Goal: Find specific page/section: Find specific page/section

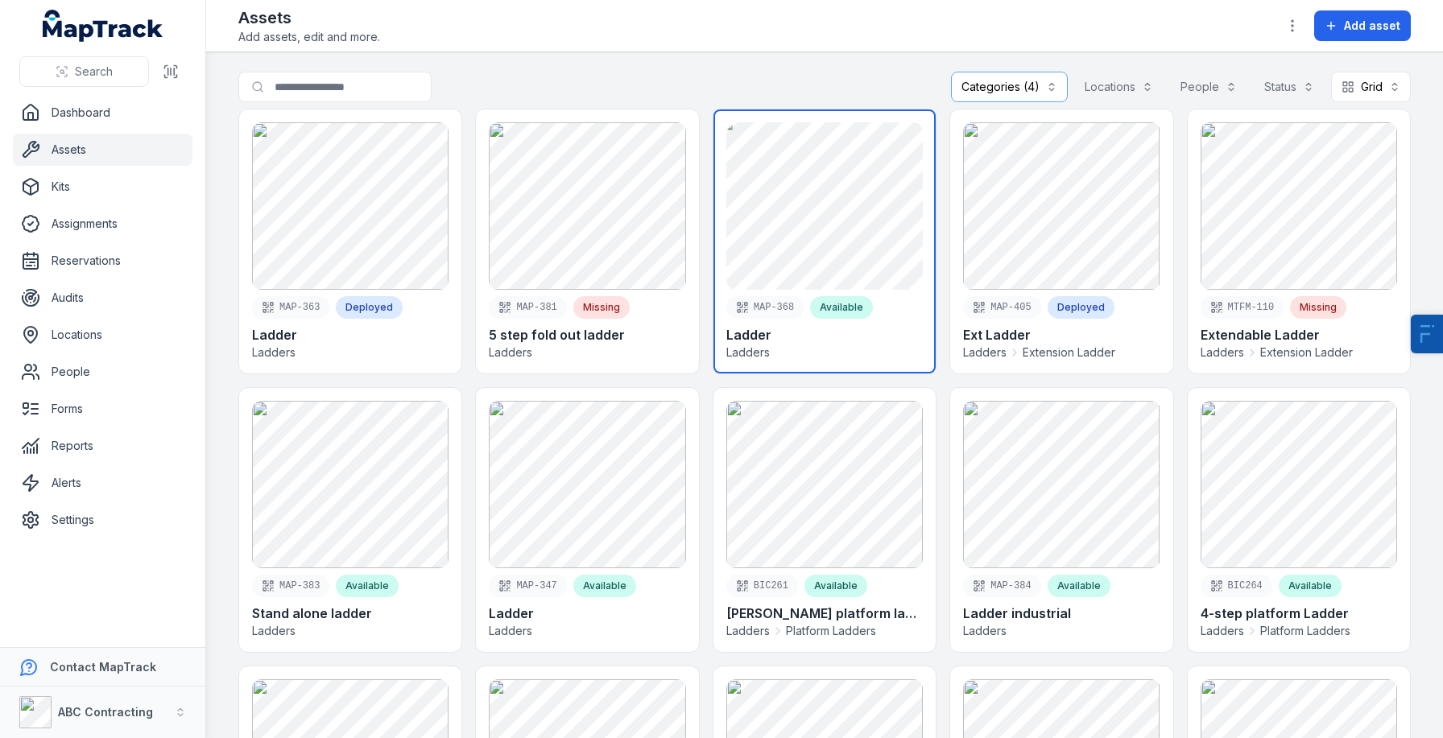
click at [805, 244] on link at bounding box center [824, 241] width 222 height 264
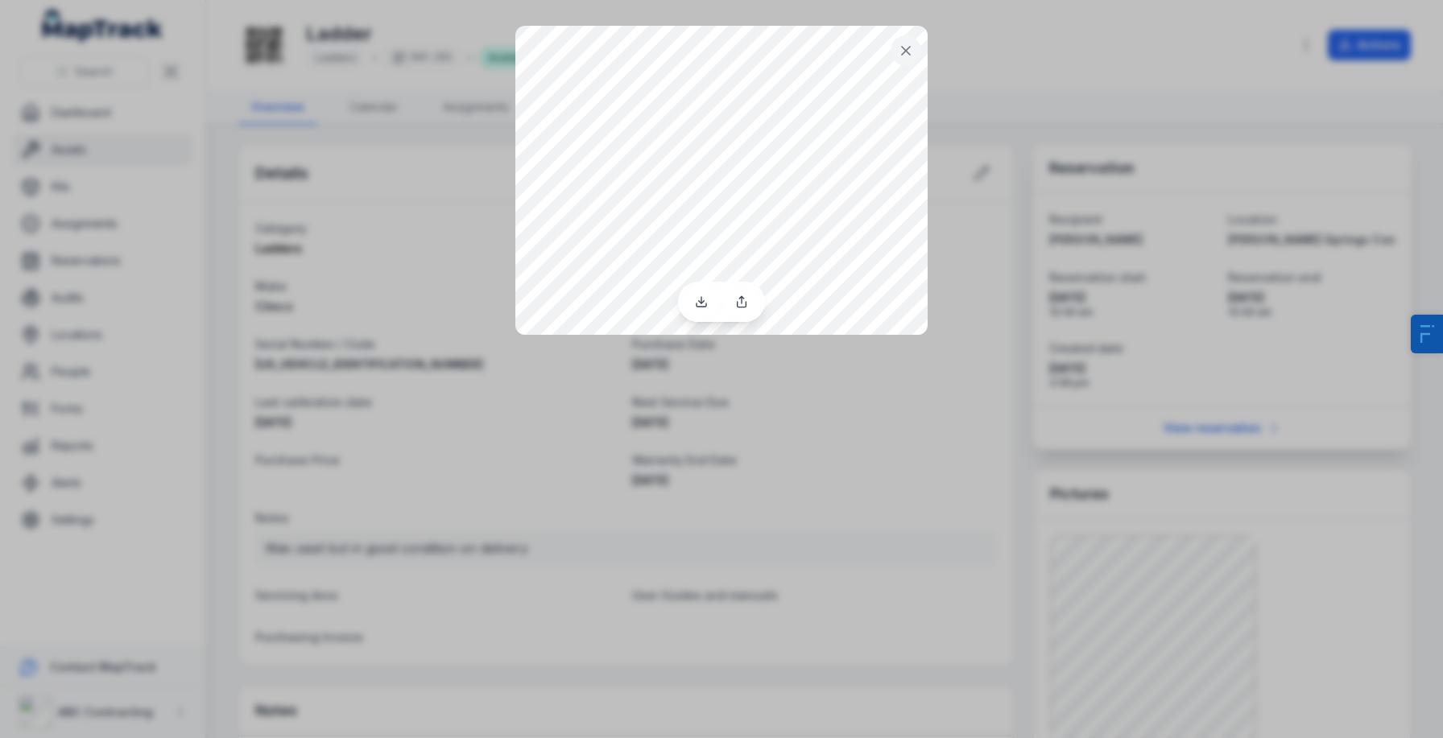
click at [601, 540] on div at bounding box center [721, 369] width 1443 height 738
click at [894, 46] on button at bounding box center [905, 50] width 31 height 31
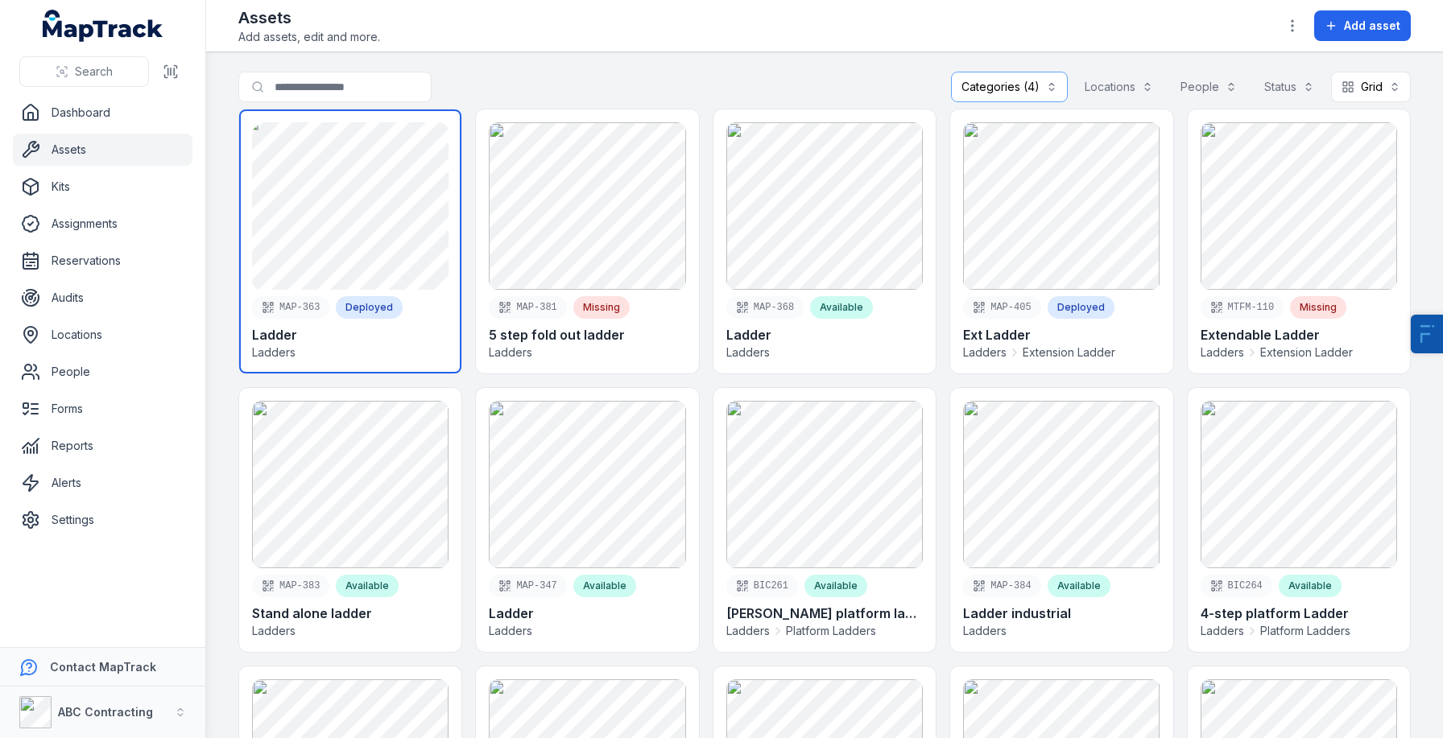
click at [361, 206] on link at bounding box center [350, 241] width 222 height 264
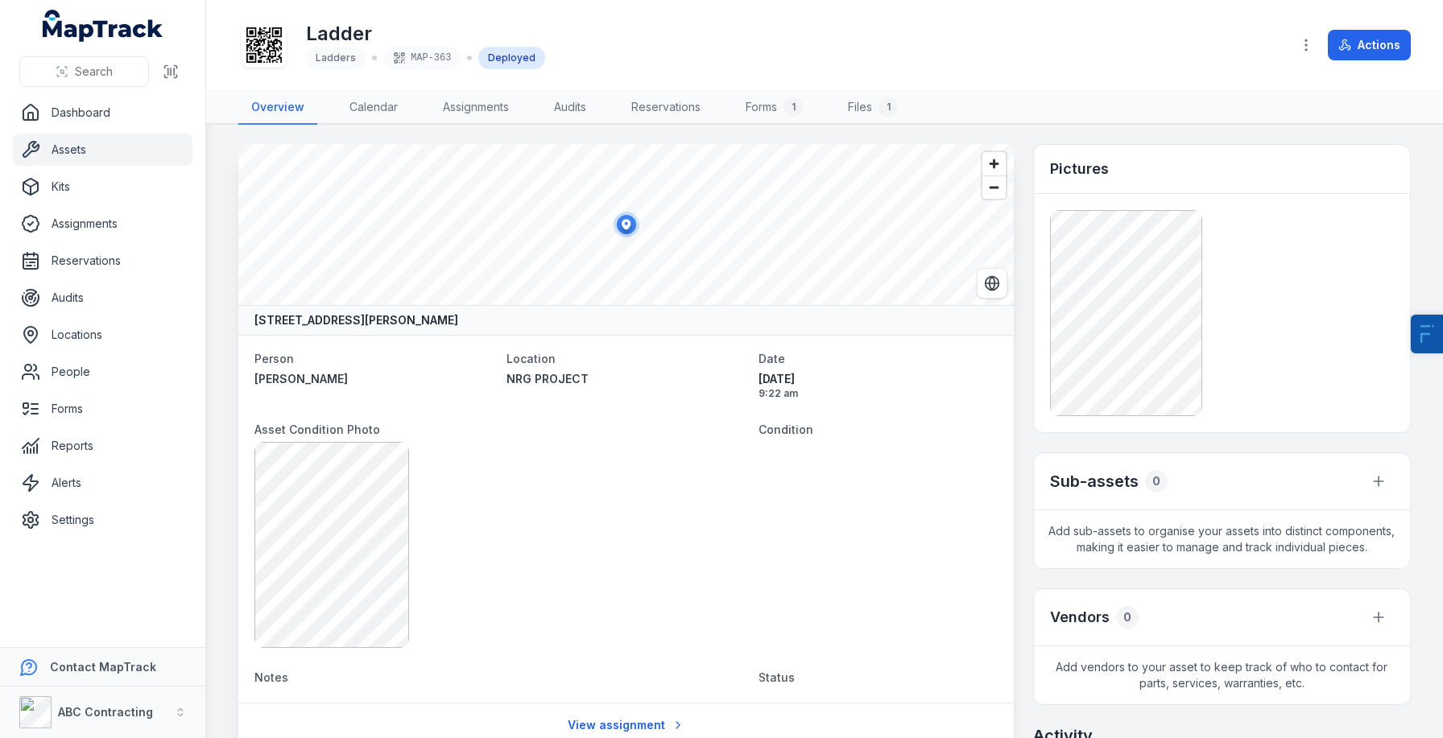
click at [262, 39] on icon at bounding box center [263, 44] width 35 height 35
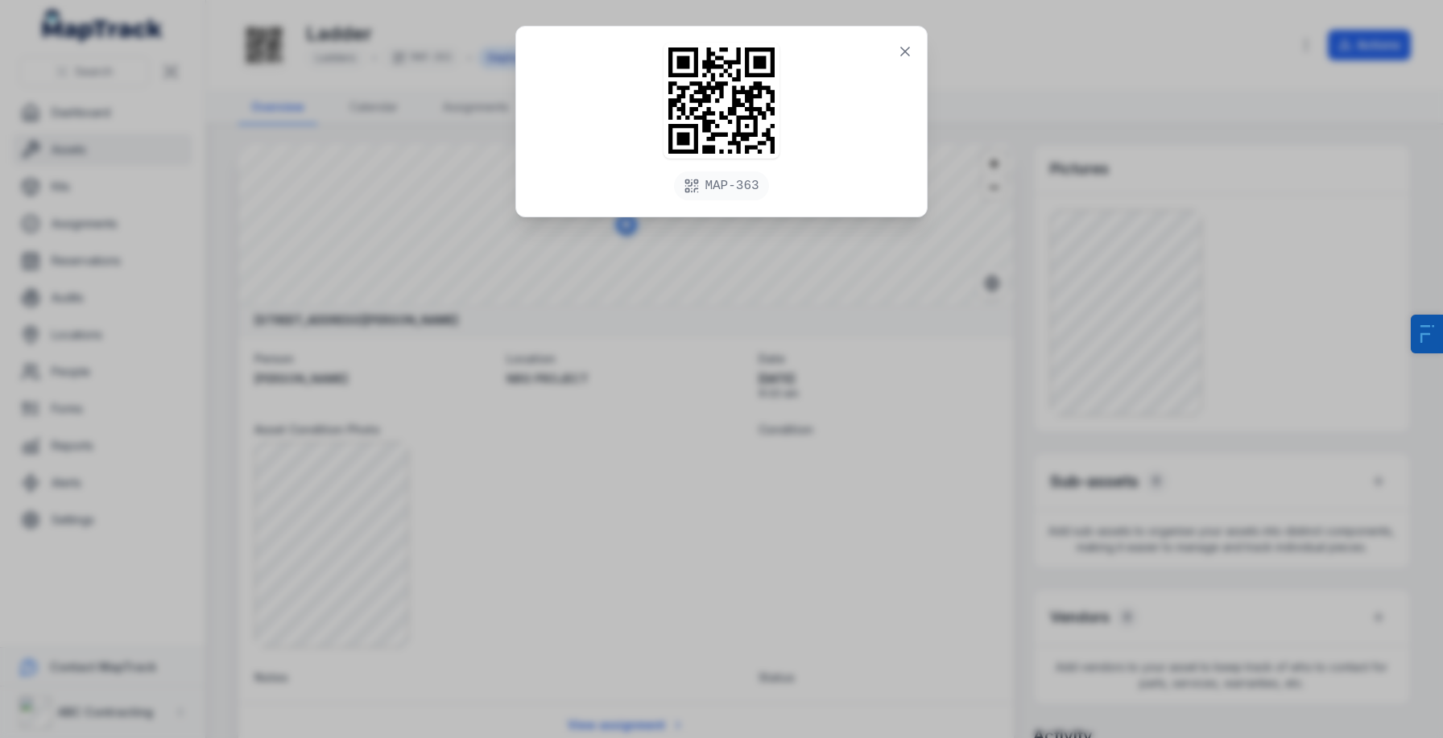
click at [496, 381] on div "MAP-363" at bounding box center [721, 369] width 1443 height 738
click at [901, 49] on icon at bounding box center [905, 51] width 16 height 16
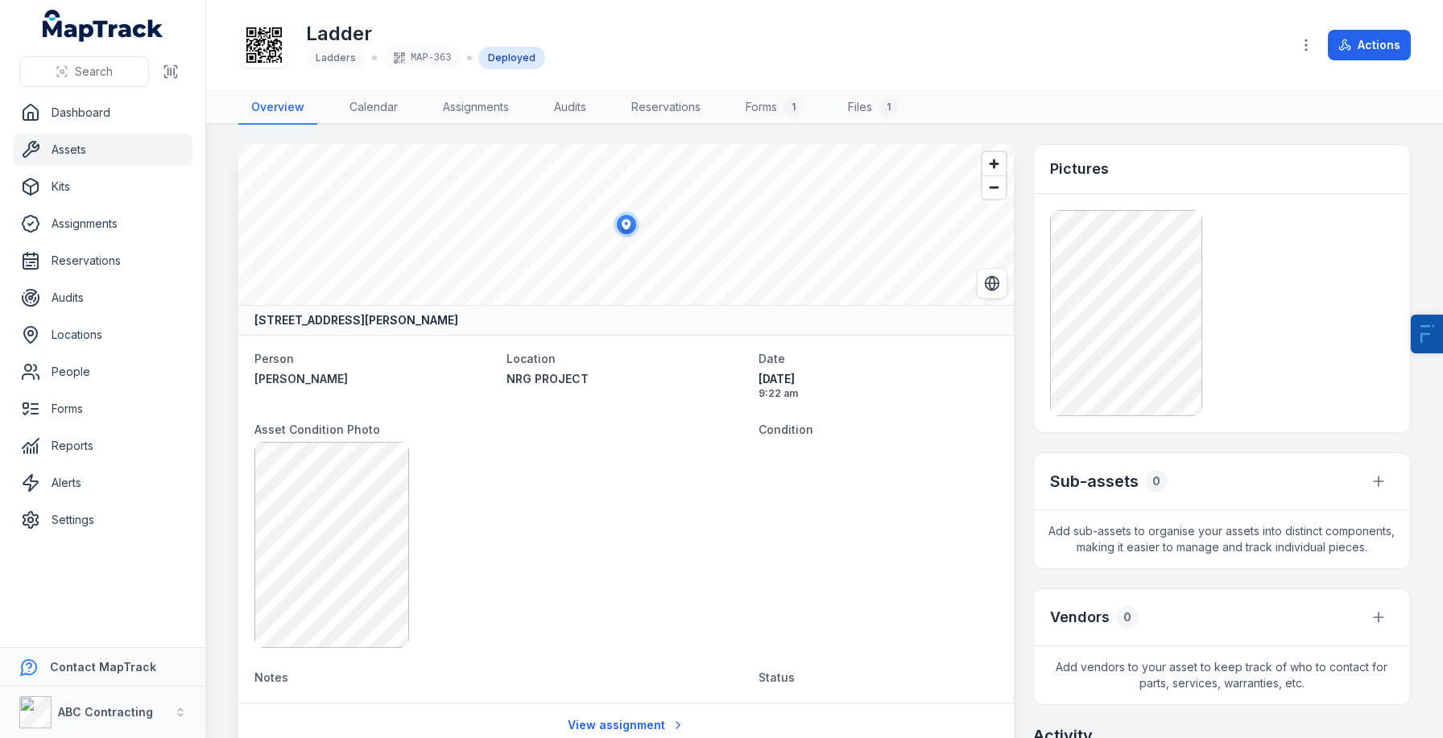
click at [846, 78] on div "Ladder Ladders MAP-363 Deployed Actions" at bounding box center [824, 44] width 1172 height 77
click at [985, 283] on icon "Switch to Satellite View" at bounding box center [992, 283] width 14 height 0
click at [998, 167] on span "Zoom in" at bounding box center [993, 163] width 23 height 23
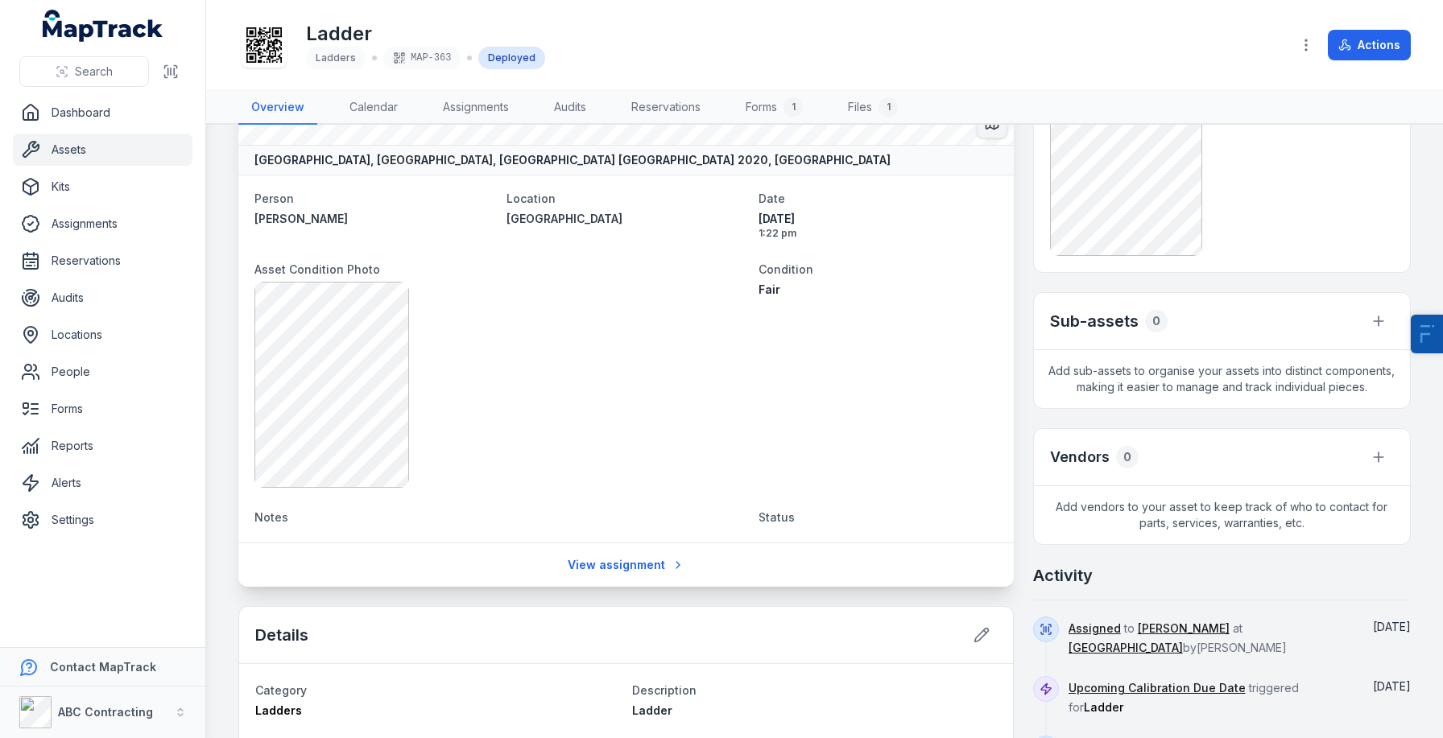
scroll to position [181, 0]
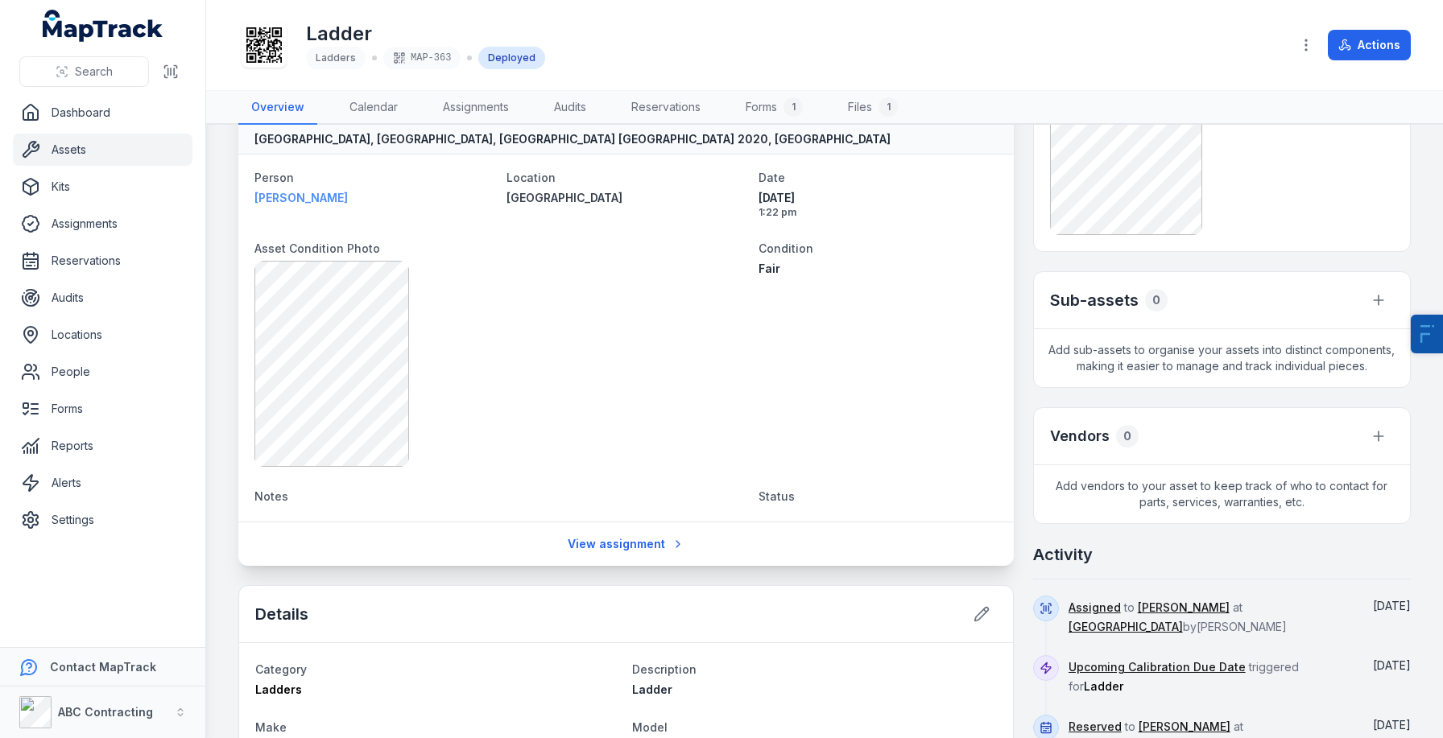
click at [303, 200] on strong "[PERSON_NAME]" at bounding box center [373, 198] width 239 height 16
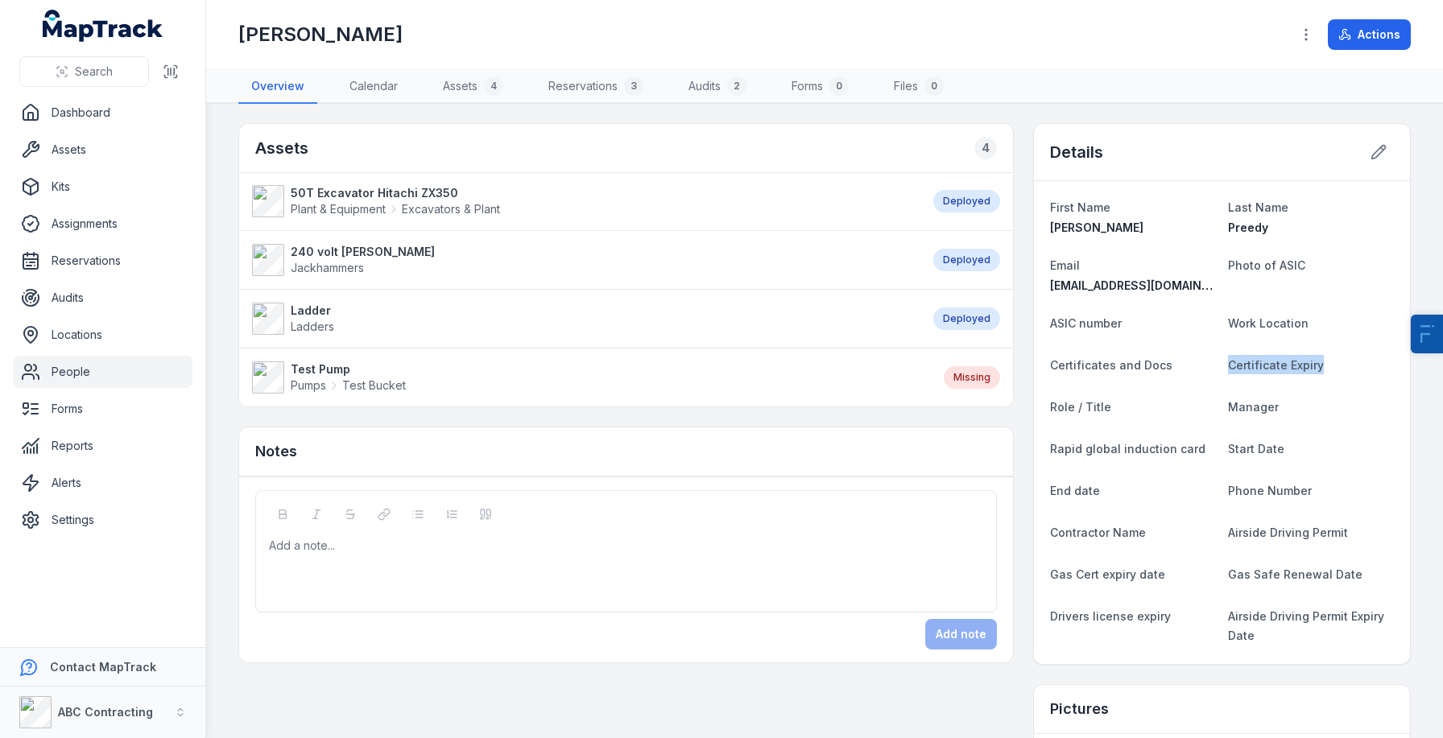
drag, startPoint x: 1217, startPoint y: 360, endPoint x: 1376, endPoint y: 361, distance: 158.6
click at [1376, 361] on dl "First Name Clint Last Name Preedy Email admin@cmreflooring.com Photo of ASIC AS…" at bounding box center [1222, 422] width 344 height 451
click at [1376, 361] on dt "Certificate Expiry" at bounding box center [1311, 364] width 166 height 19
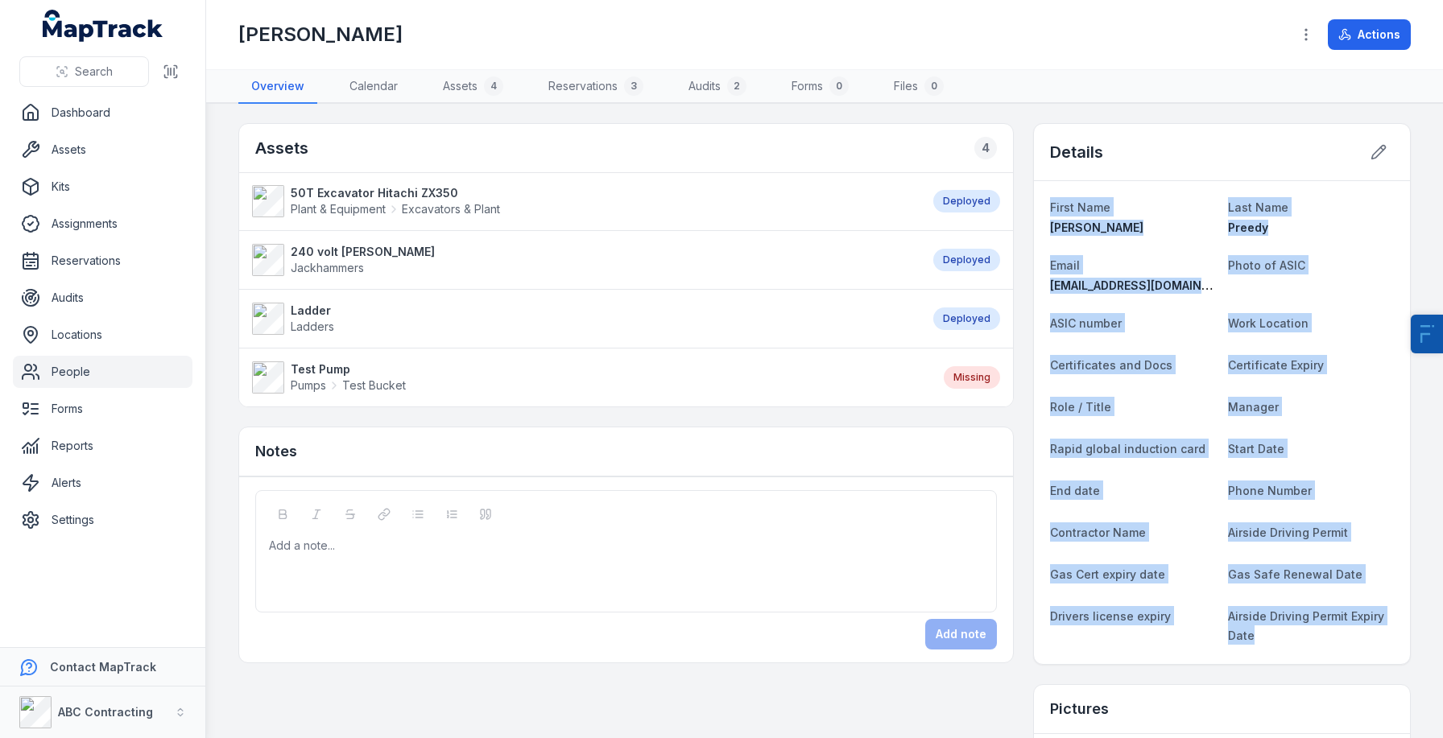
drag, startPoint x: 1046, startPoint y: 195, endPoint x: 1382, endPoint y: 651, distance: 567.1
click at [1382, 651] on div "First Name Clint Last Name Preedy Email admin@cmreflooring.com Photo of ASIC AS…" at bounding box center [1222, 422] width 376 height 483
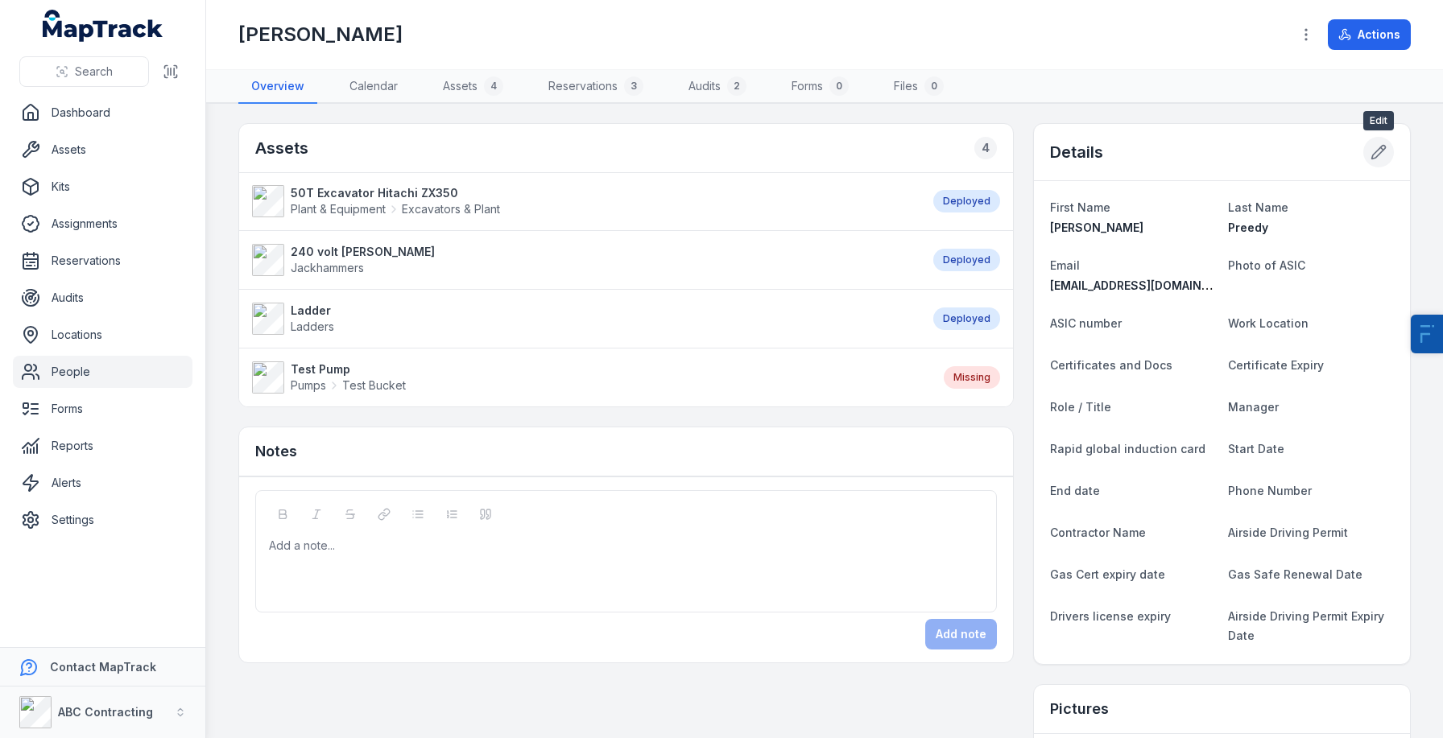
click at [1369, 151] on button at bounding box center [1378, 152] width 31 height 31
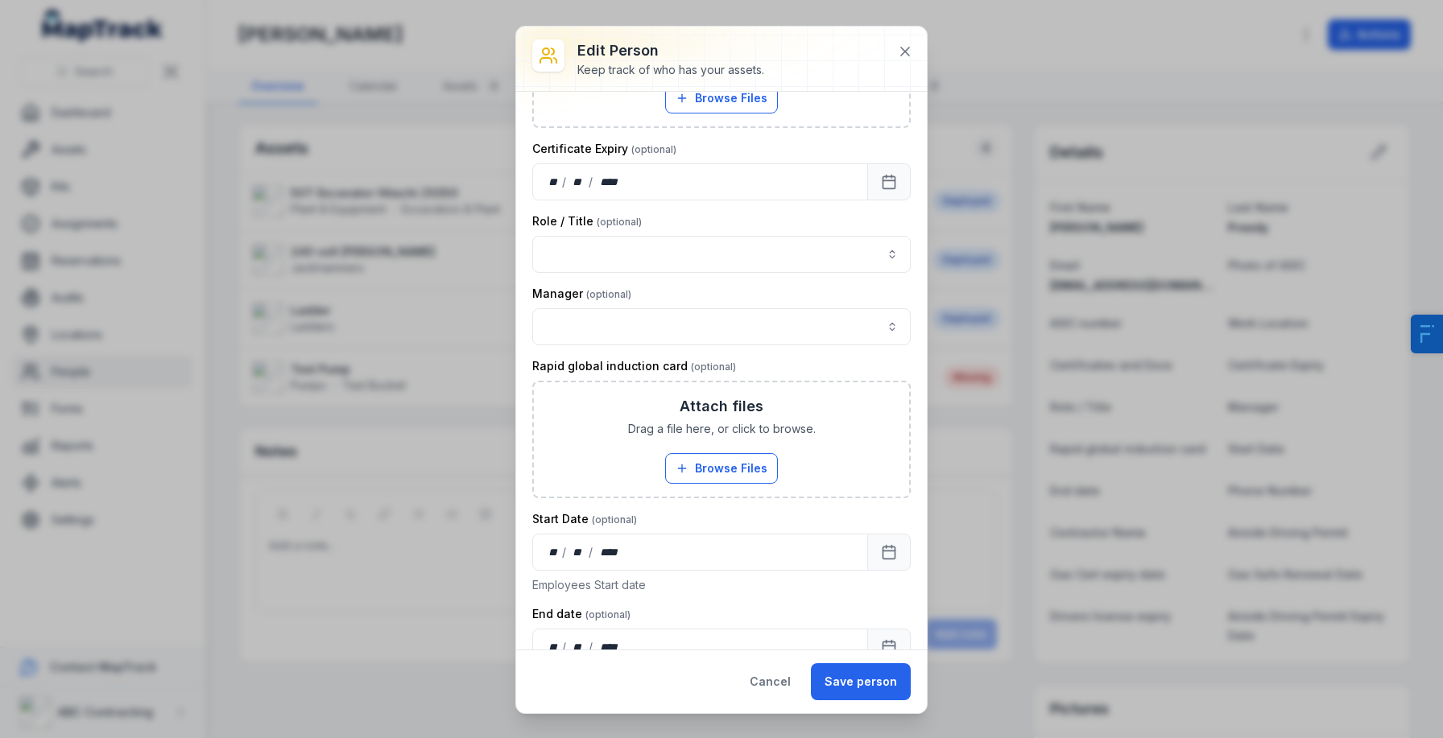
scroll to position [576, 0]
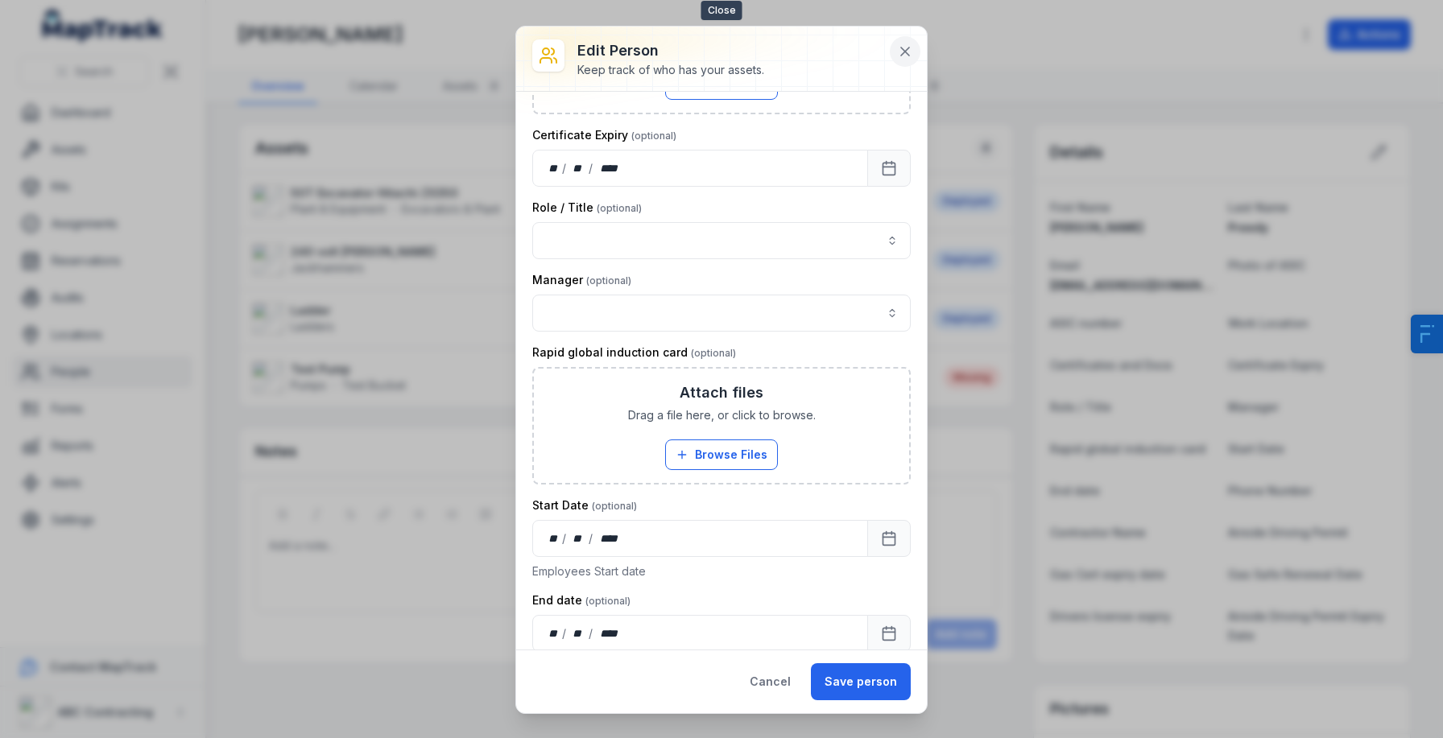
click at [910, 58] on icon at bounding box center [905, 51] width 16 height 16
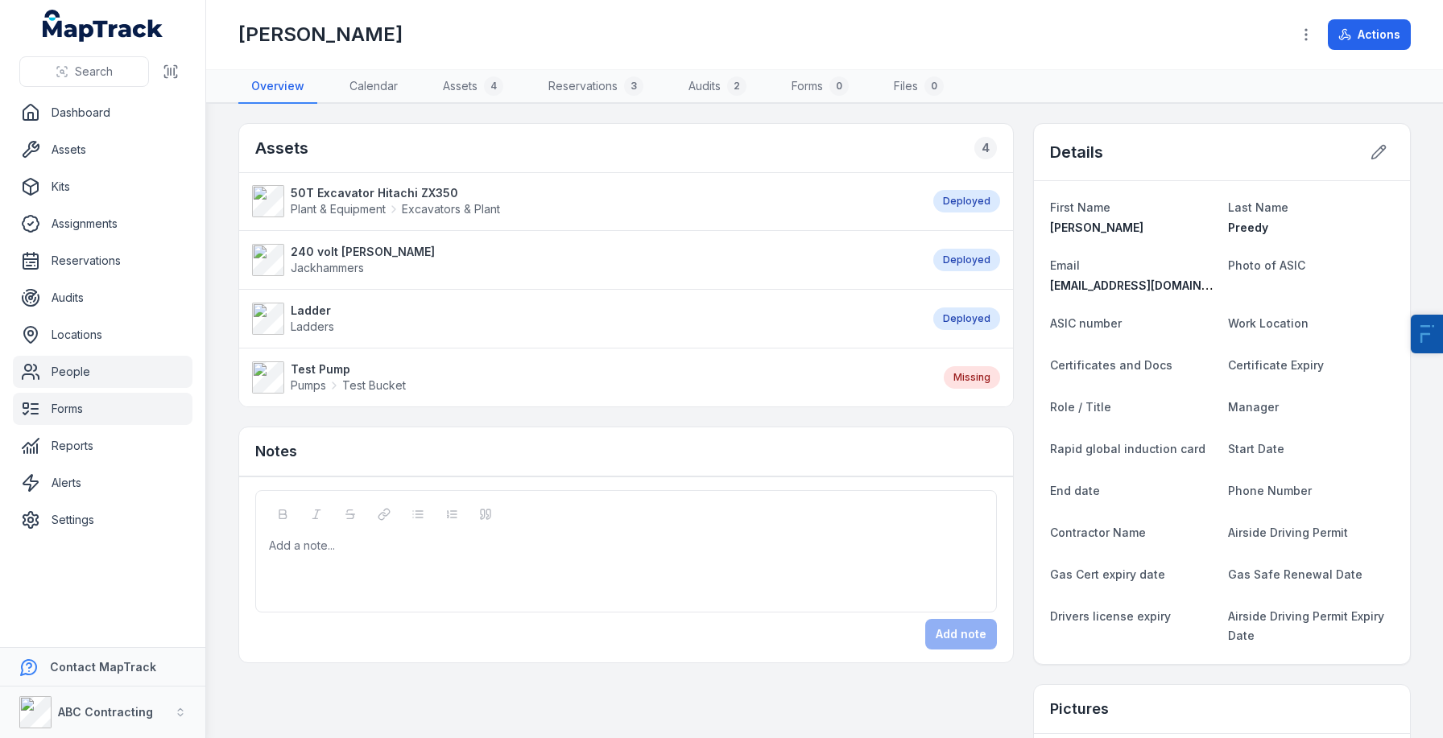
click at [72, 406] on link "Forms" at bounding box center [103, 409] width 180 height 32
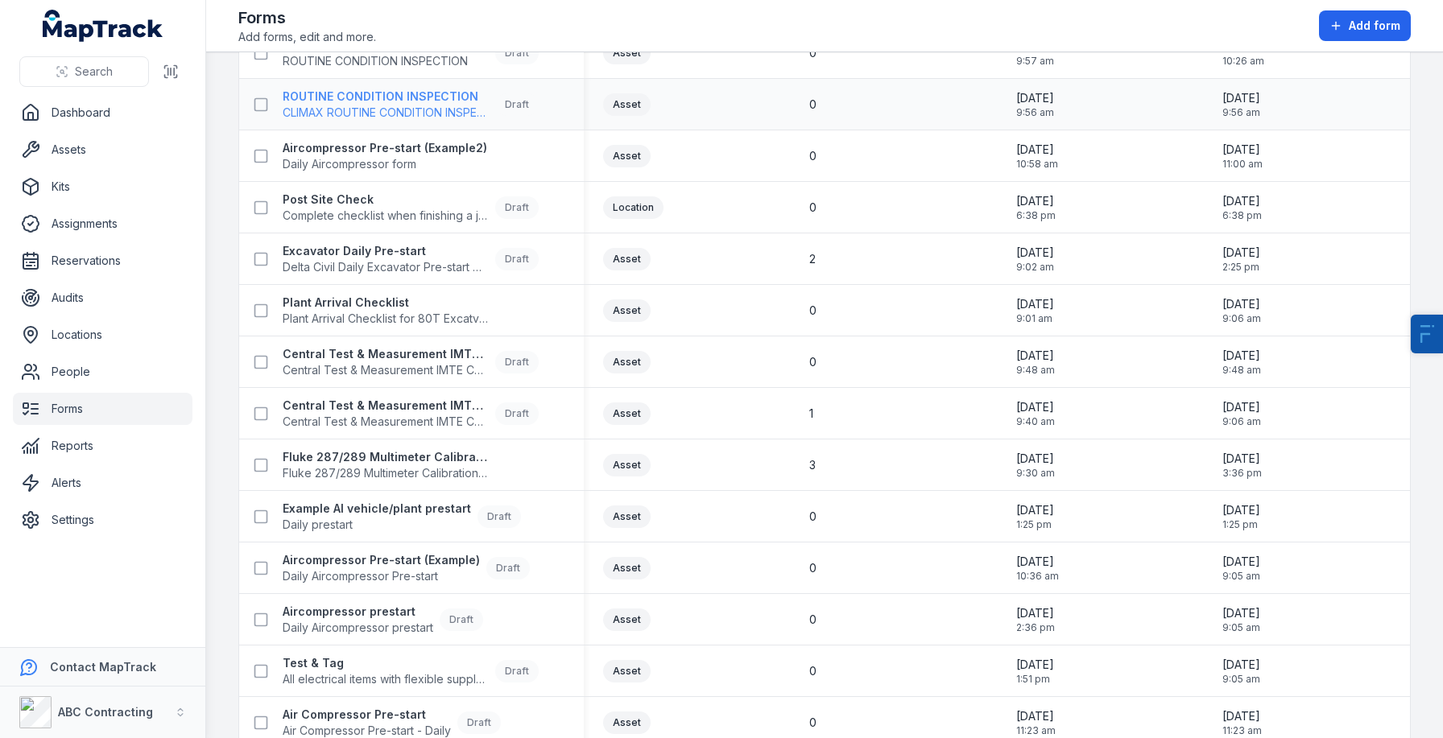
scroll to position [340, 0]
click at [344, 323] on span "Plant Arrival Checklist for 80T Excatvators" at bounding box center [386, 318] width 206 height 16
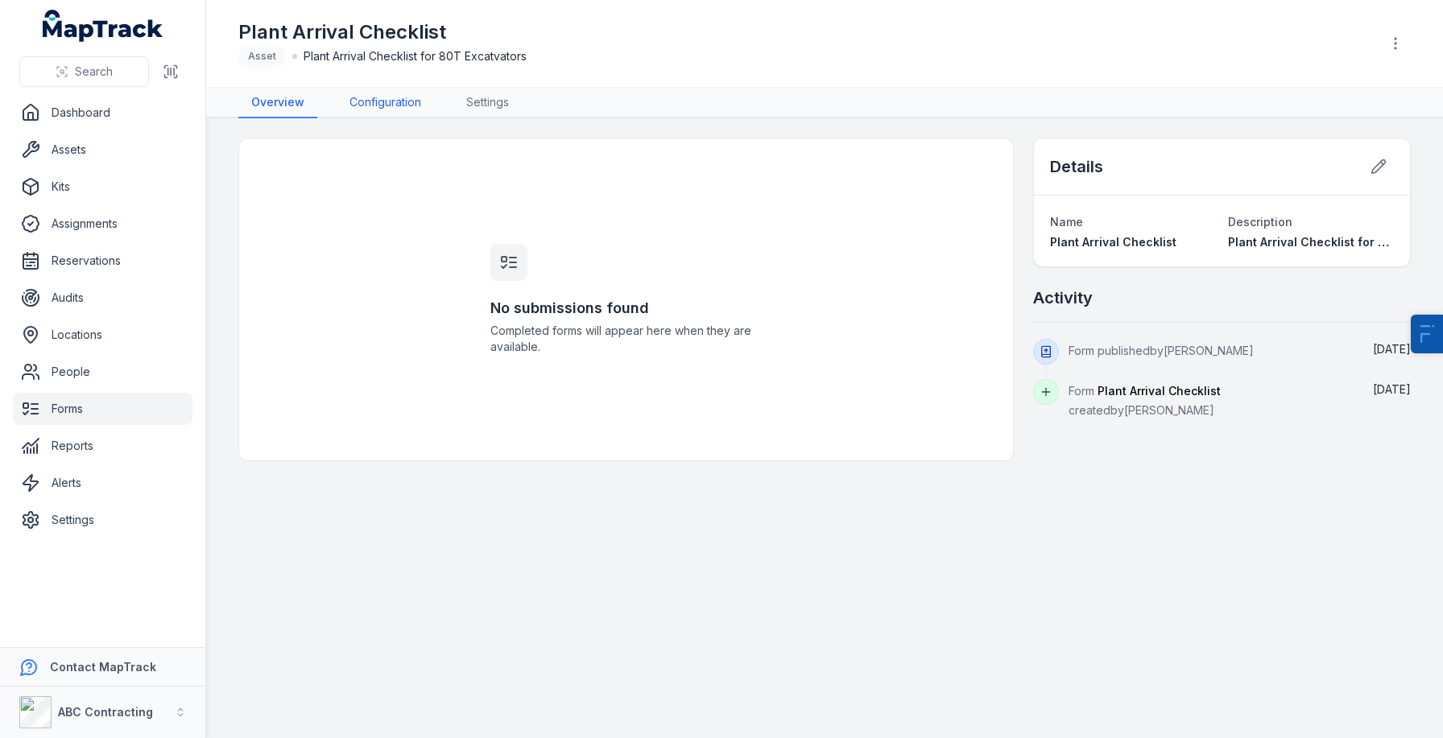
click at [404, 106] on link "Configuration" at bounding box center [384, 103] width 97 height 31
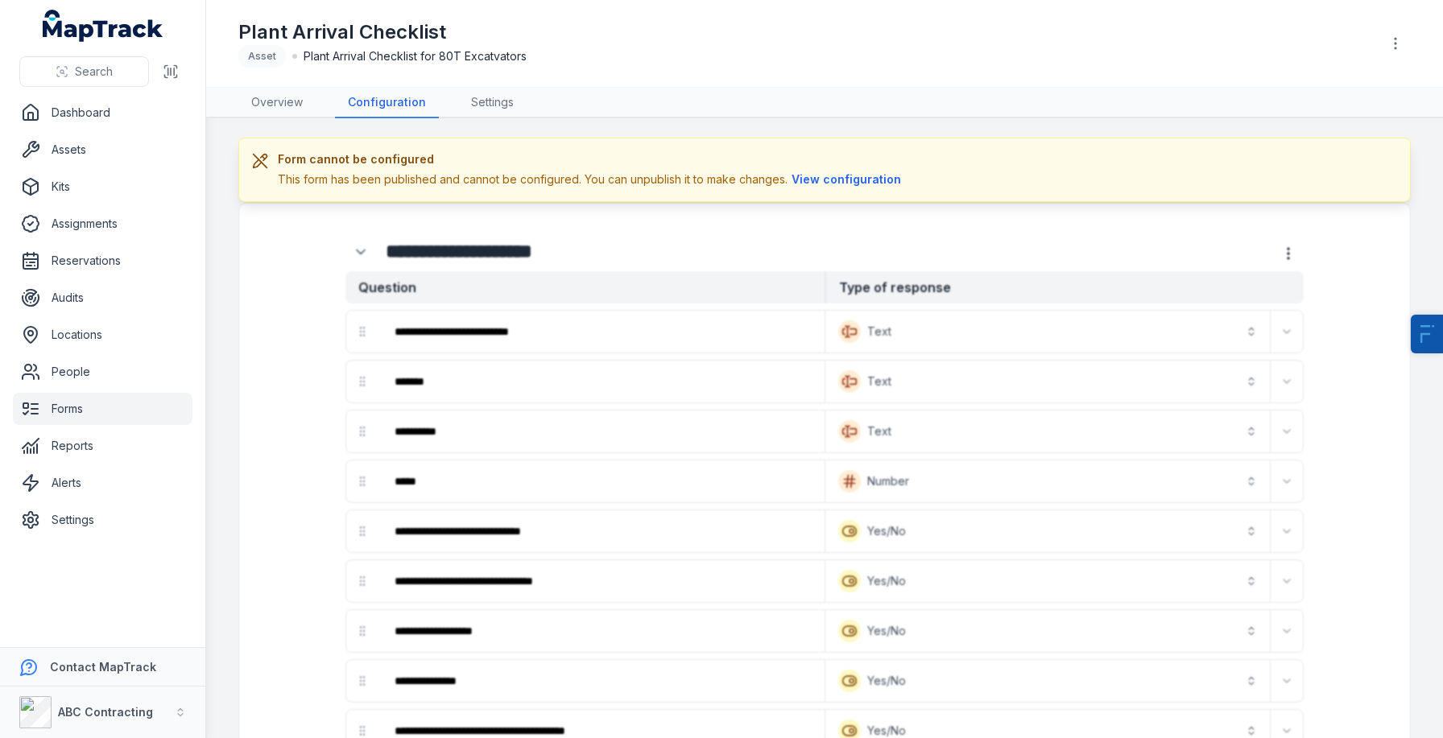
click at [829, 189] on div "Form cannot be configured This form has been published and cannot be configured…" at bounding box center [824, 170] width 1172 height 64
click at [851, 183] on button "View configuration" at bounding box center [846, 180] width 118 height 18
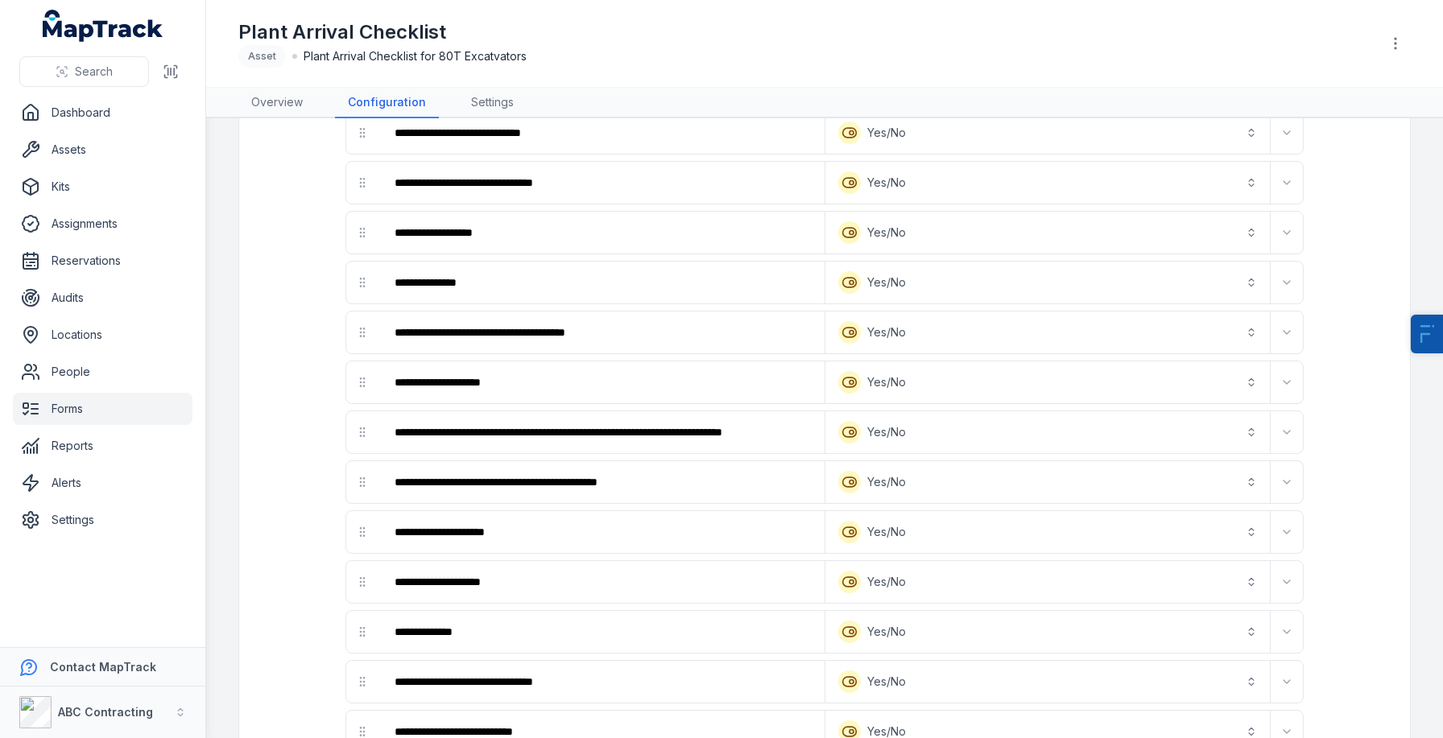
scroll to position [344, 0]
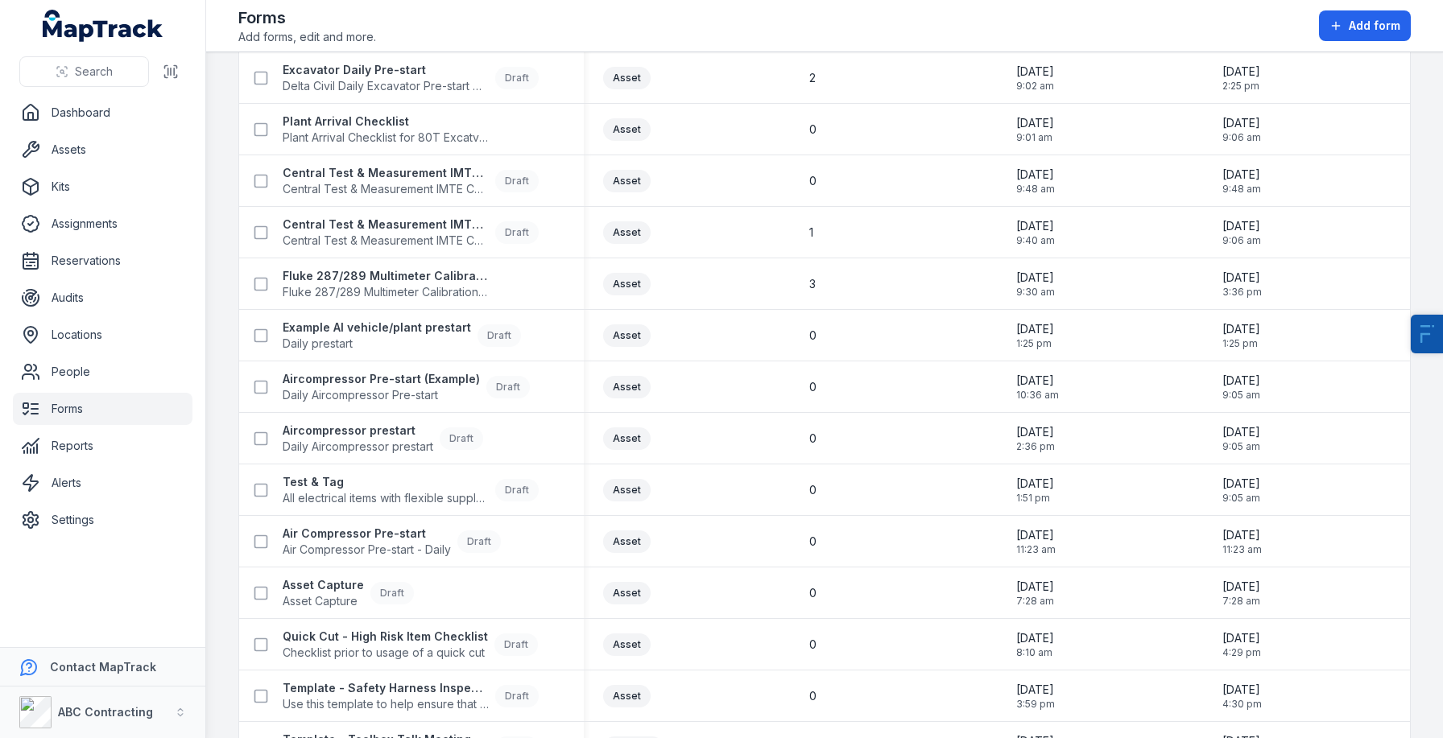
scroll to position [547, 0]
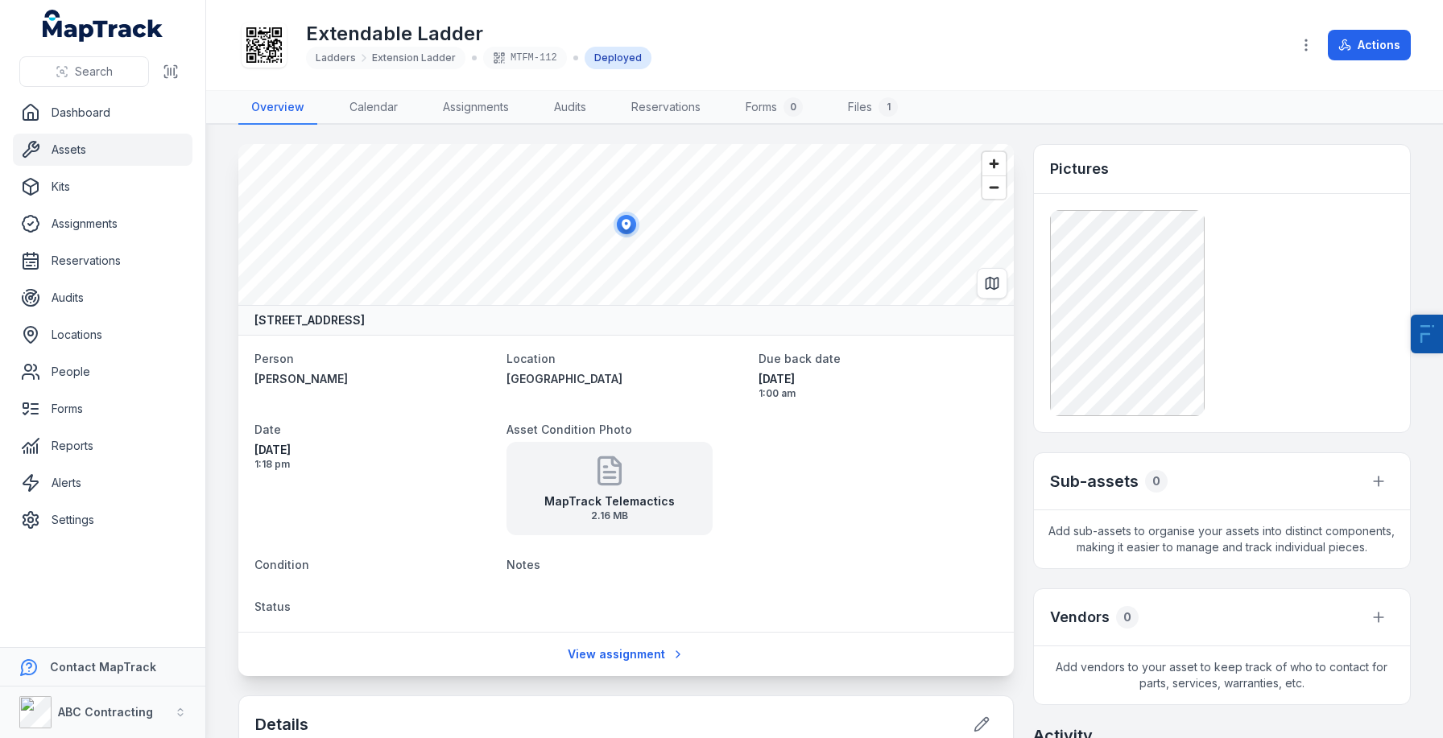
click at [271, 38] on icon at bounding box center [263, 44] width 35 height 35
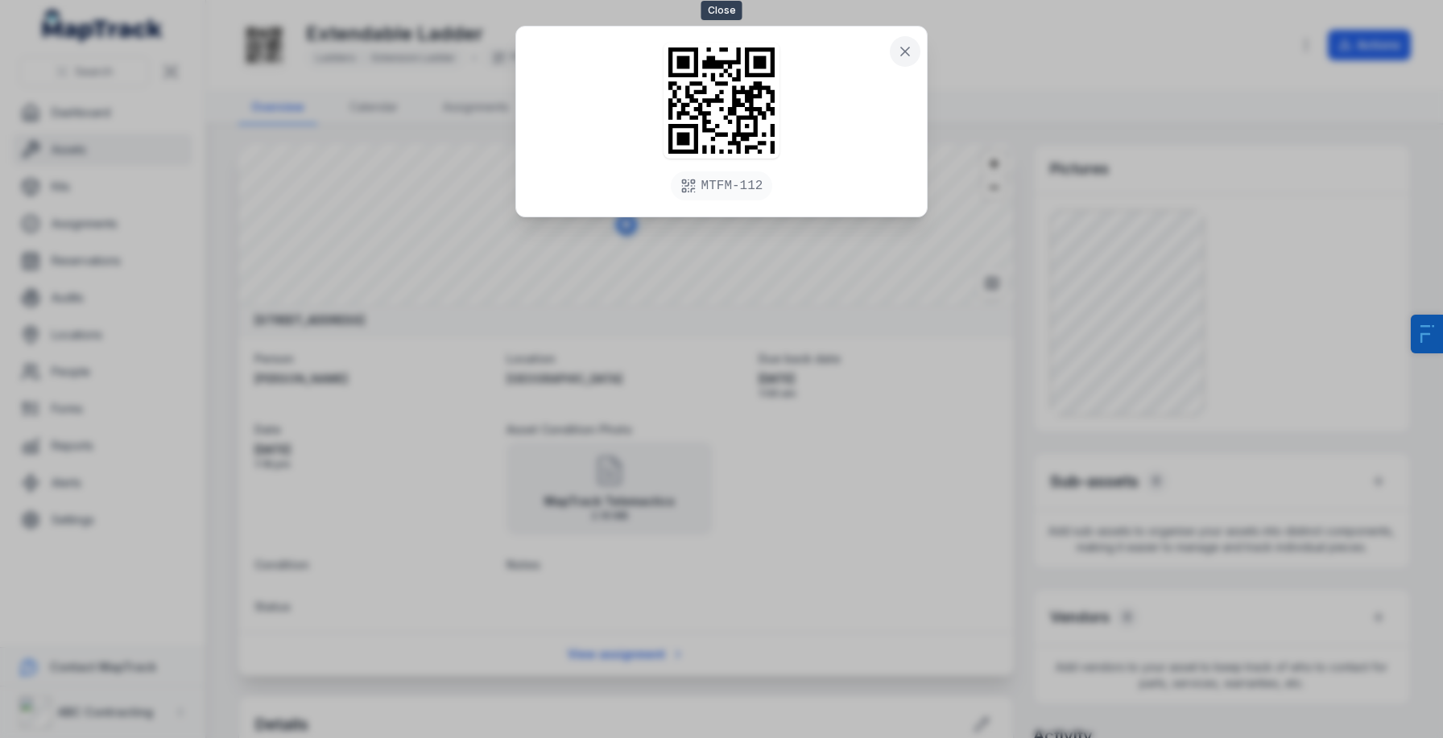
click at [897, 45] on icon at bounding box center [905, 51] width 16 height 16
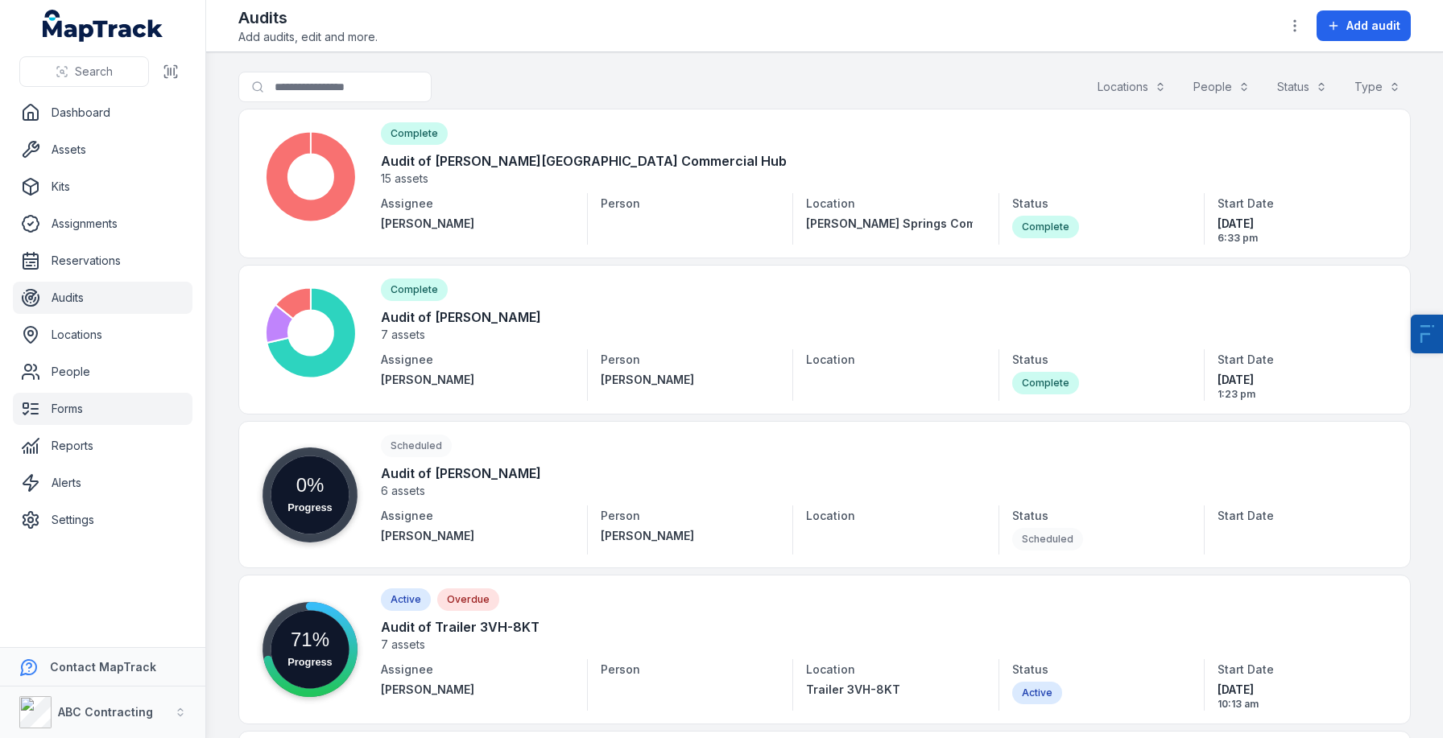
click at [94, 414] on link "Forms" at bounding box center [103, 409] width 180 height 32
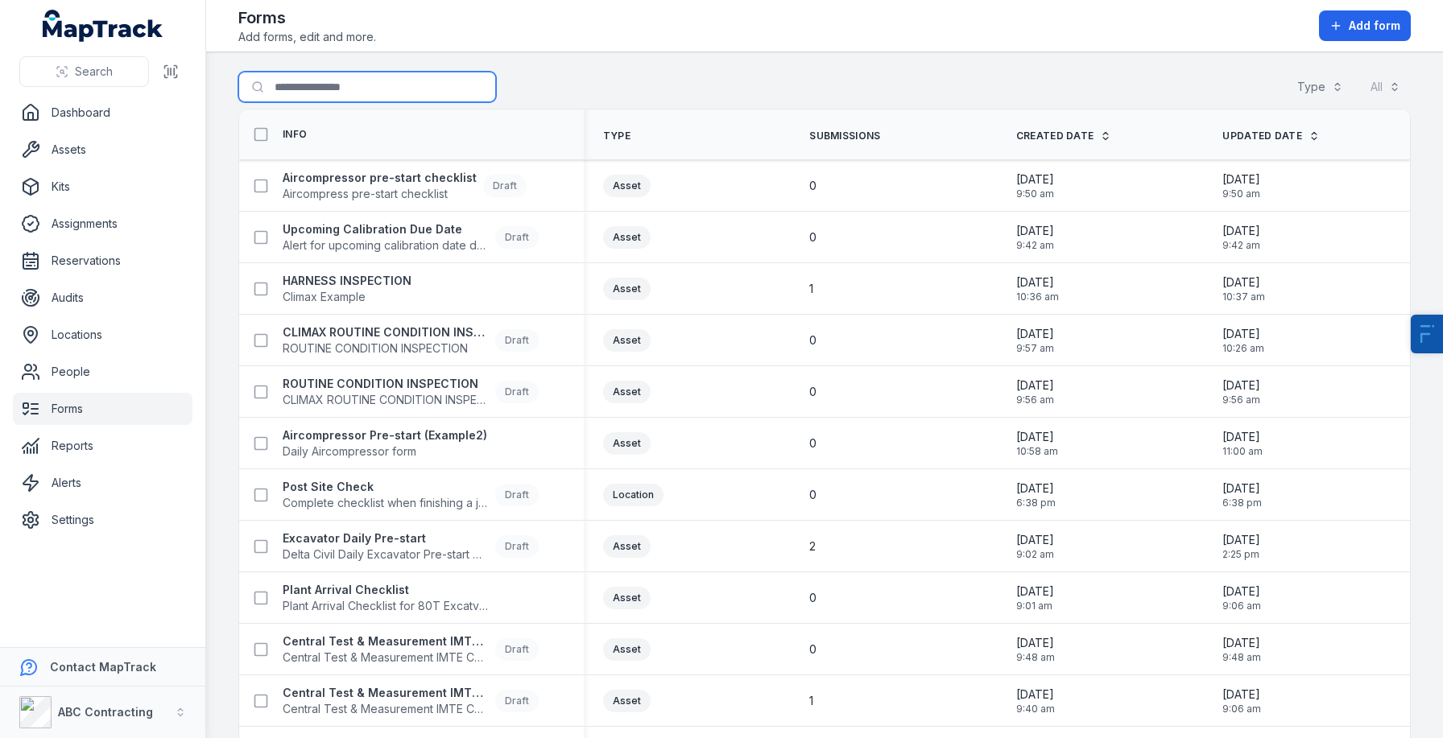
click at [359, 85] on input "Search for forms" at bounding box center [367, 87] width 258 height 31
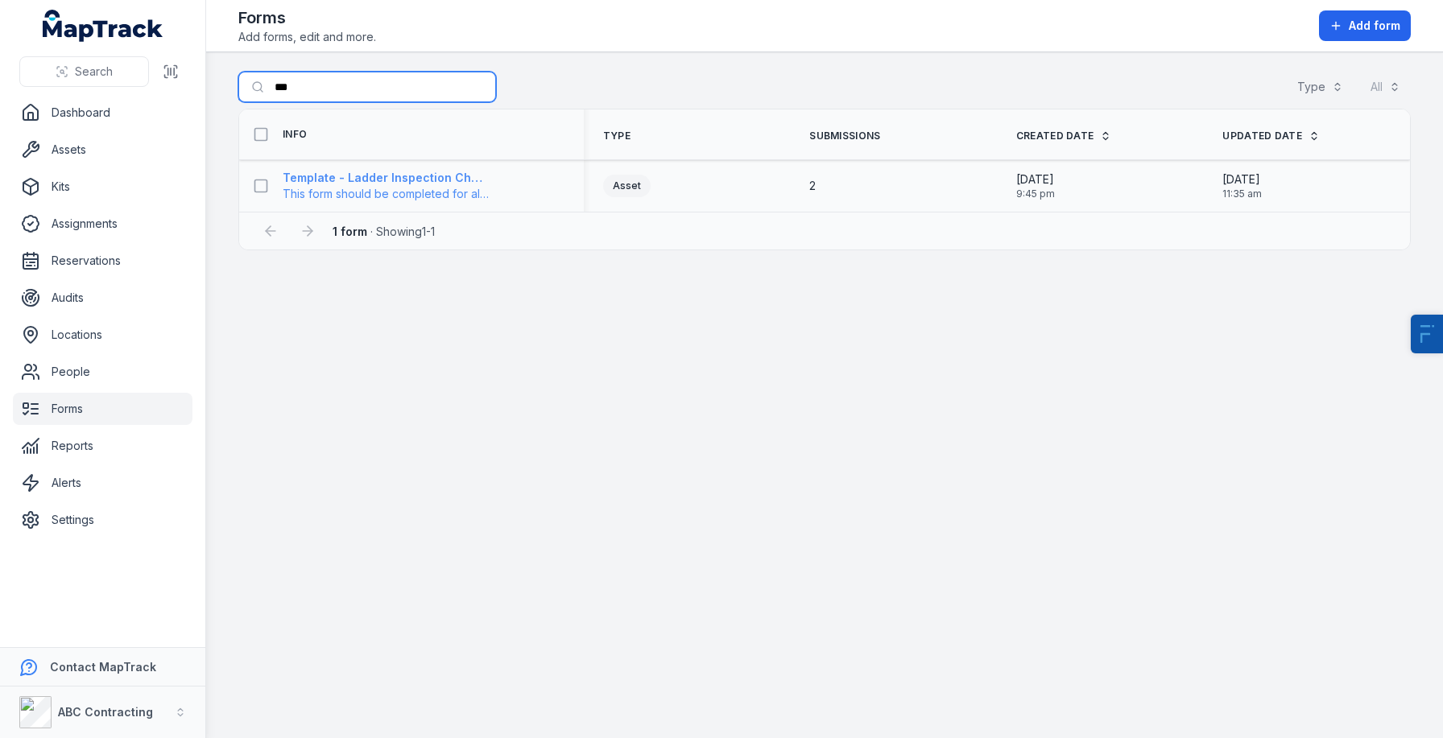
type input "***"
click at [379, 178] on strong "Template - Ladder Inspection Checklist" at bounding box center [386, 178] width 206 height 16
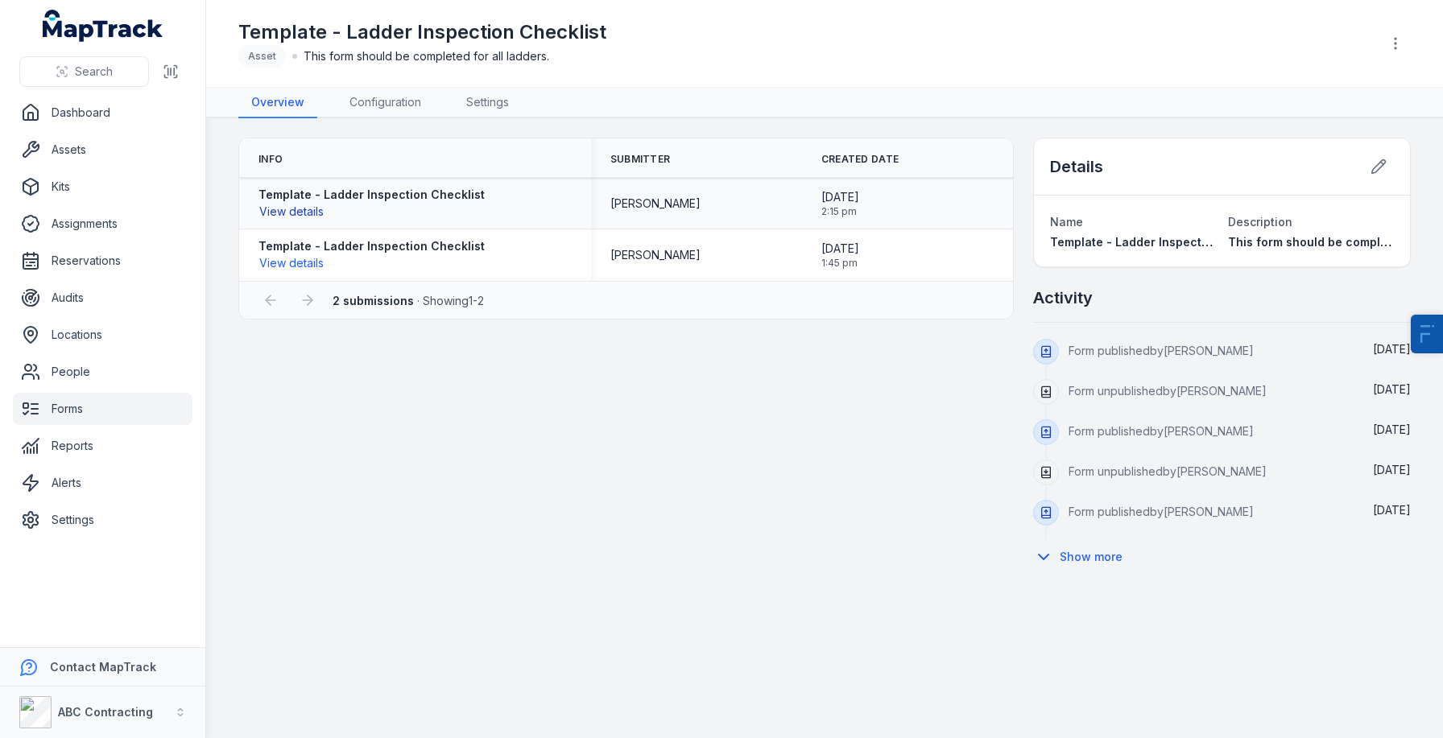
click at [301, 208] on button "View details" at bounding box center [291, 212] width 66 height 18
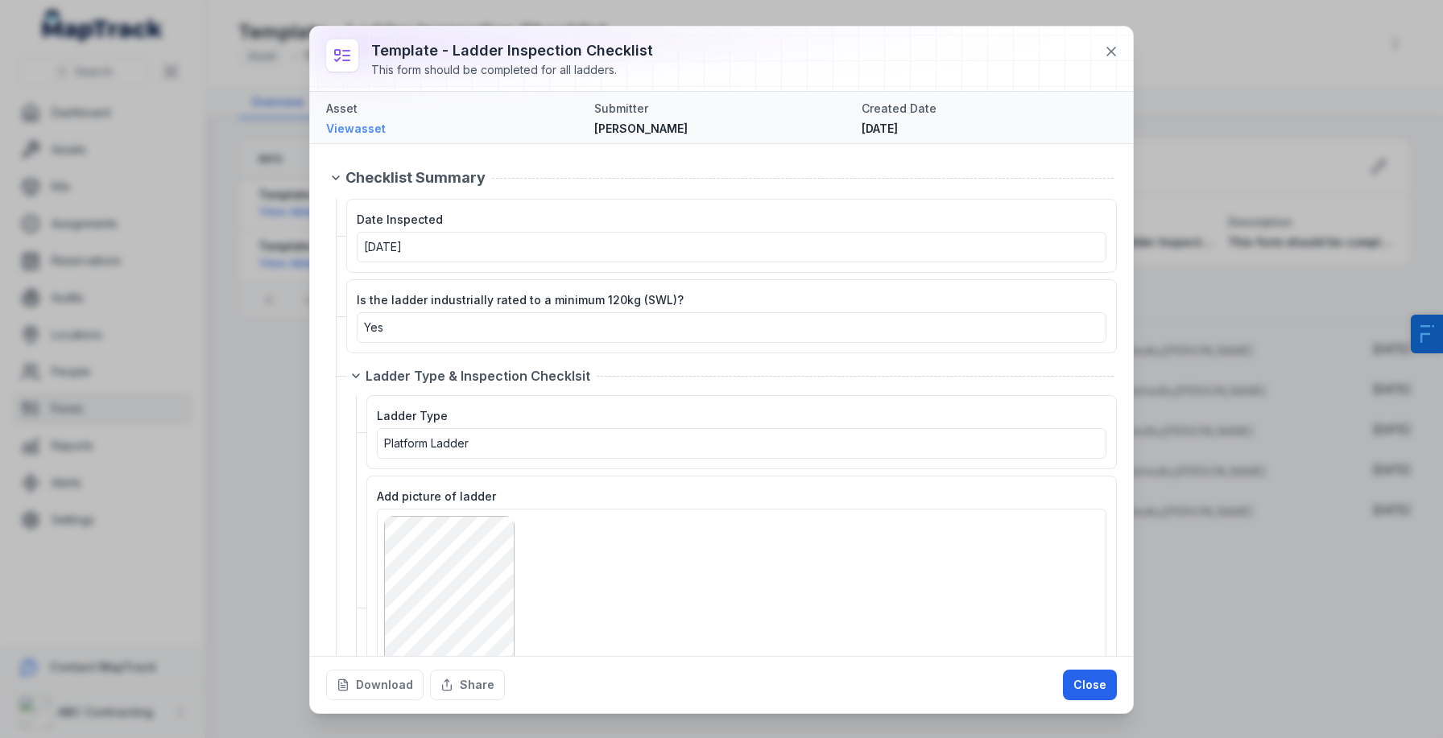
click at [359, 134] on link "View asset" at bounding box center [453, 129] width 255 height 16
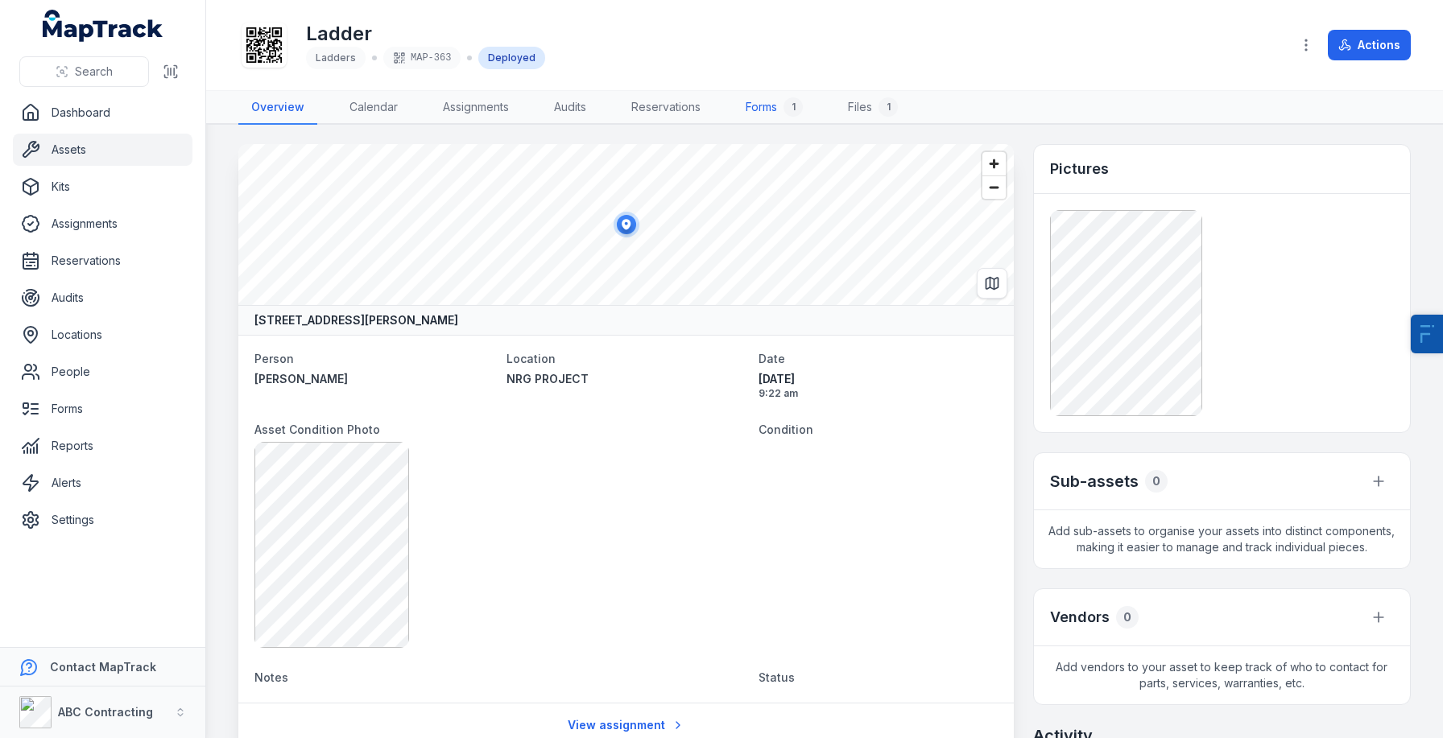
click at [768, 108] on link "Forms 1" at bounding box center [774, 108] width 83 height 34
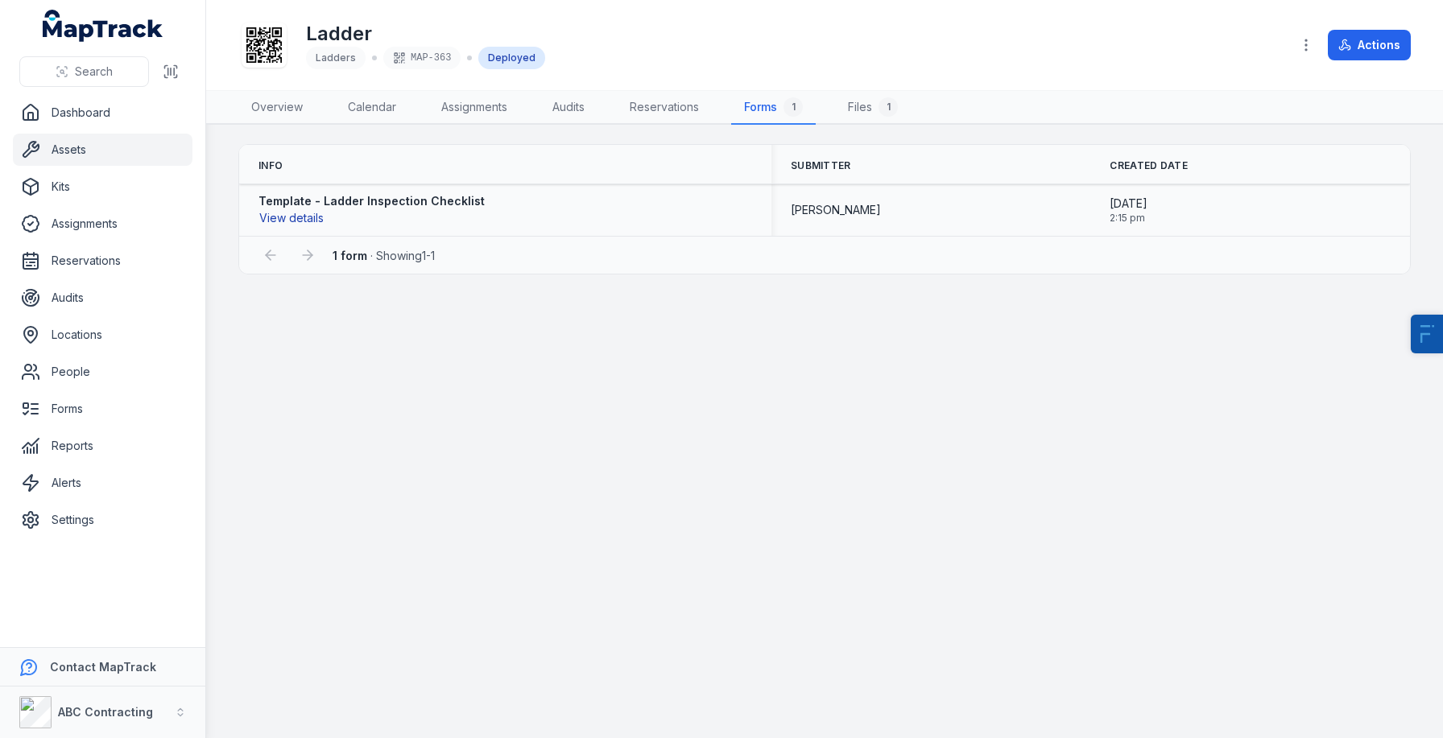
click at [311, 214] on button "View details" at bounding box center [291, 218] width 66 height 18
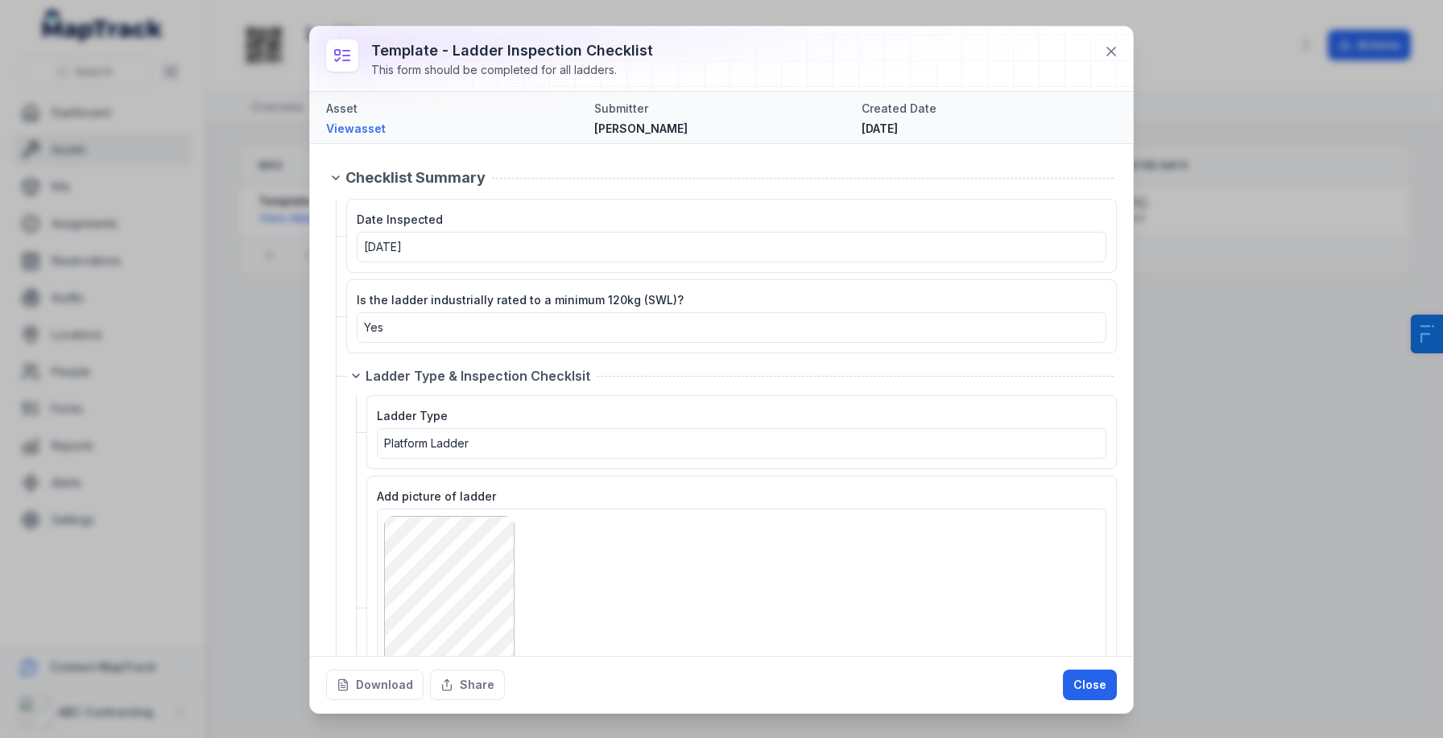
click at [260, 397] on div "Template - Ladder Inspection Checklist This form should be completed for all la…" at bounding box center [721, 369] width 1443 height 738
click at [146, 341] on div "Template - Ladder Inspection Checklist This form should be completed for all la…" at bounding box center [721, 369] width 1443 height 738
click at [129, 279] on div "Template - Ladder Inspection Checklist This form should be completed for all la…" at bounding box center [721, 369] width 1443 height 738
click at [1115, 40] on button at bounding box center [1111, 51] width 31 height 31
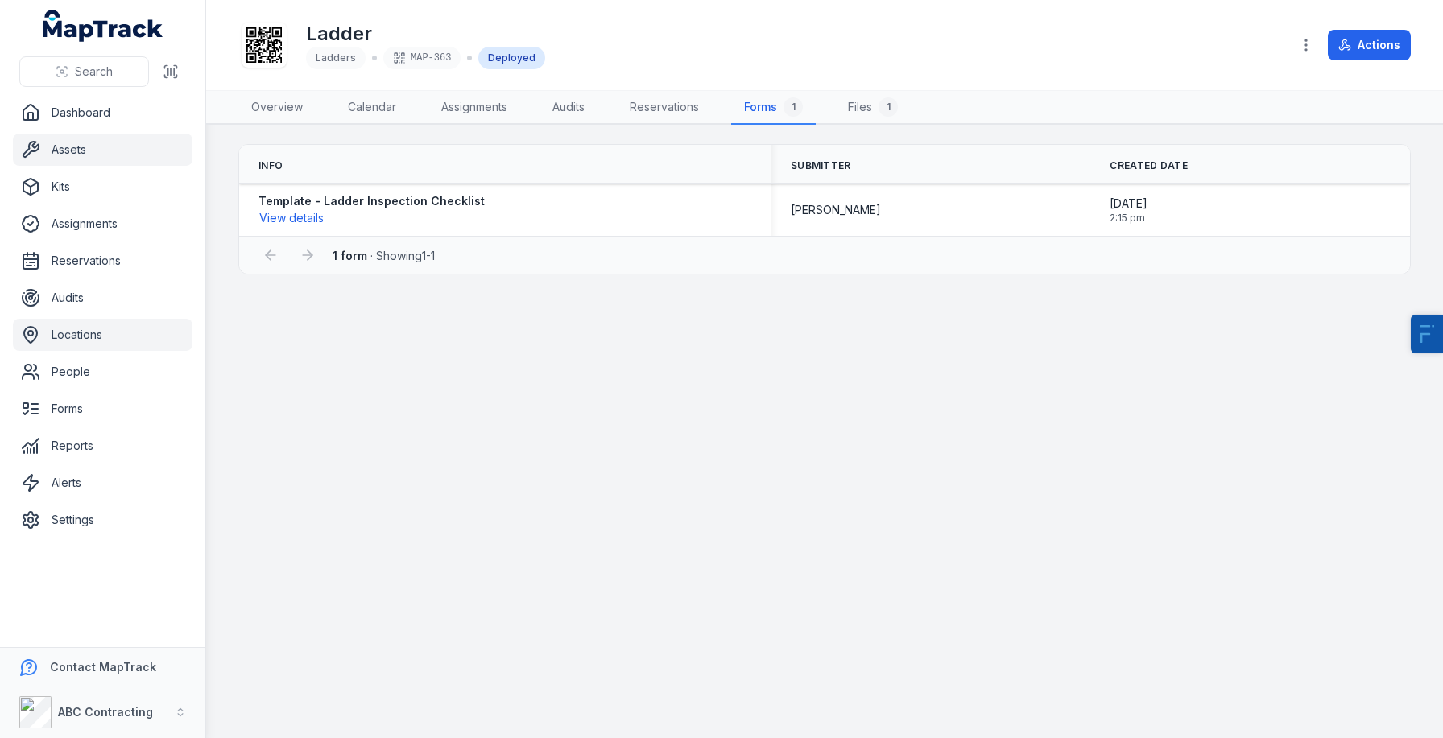
click at [89, 328] on link "Locations" at bounding box center [103, 335] width 180 height 32
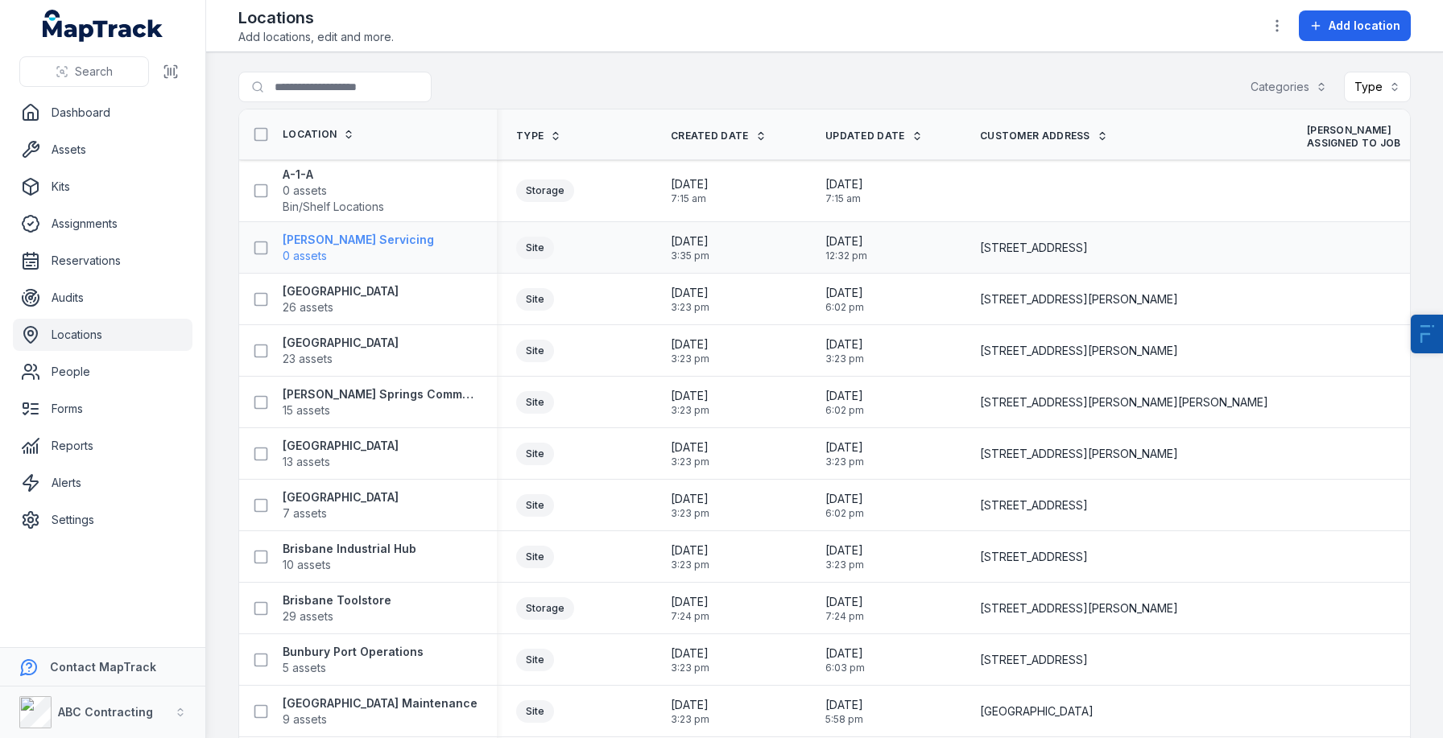
click at [318, 260] on span "0 assets" at bounding box center [305, 256] width 44 height 16
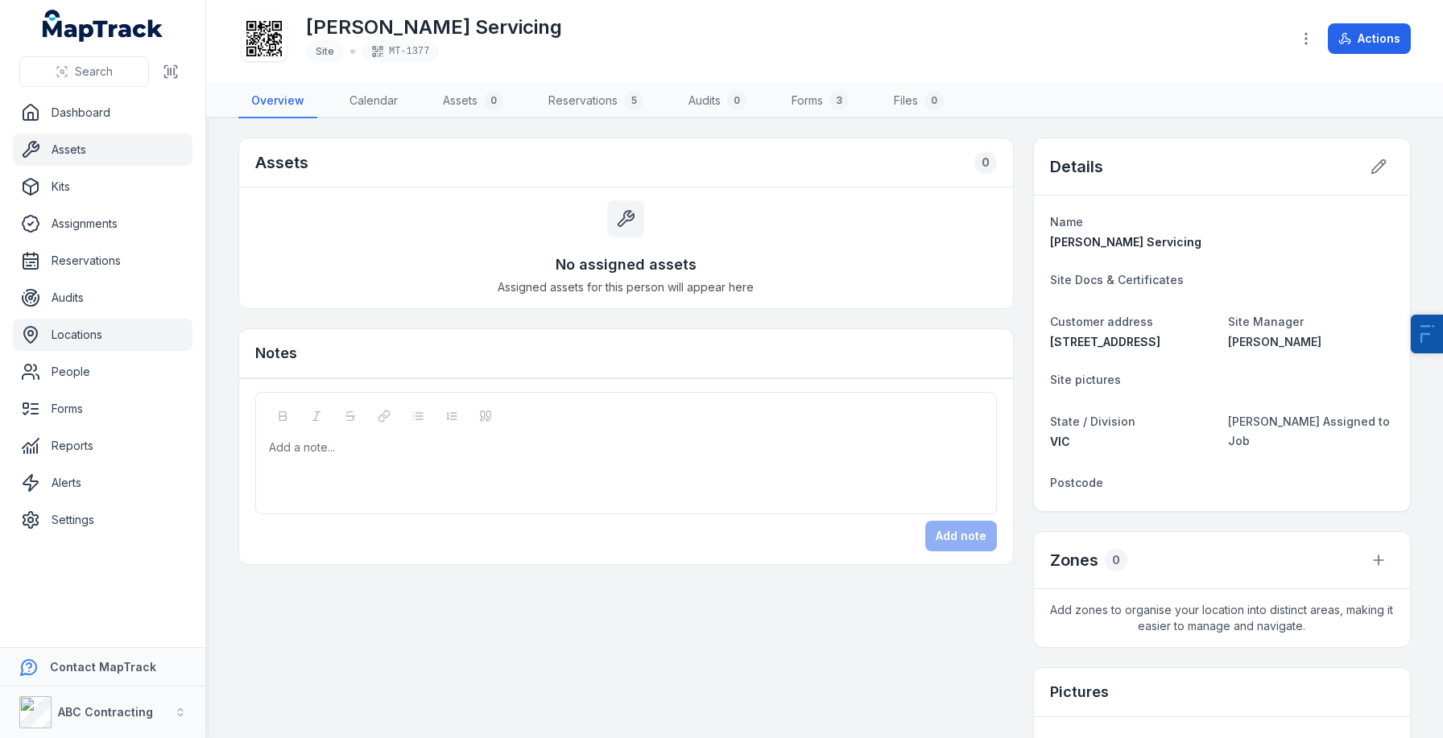
click at [89, 149] on link "Assets" at bounding box center [103, 150] width 180 height 32
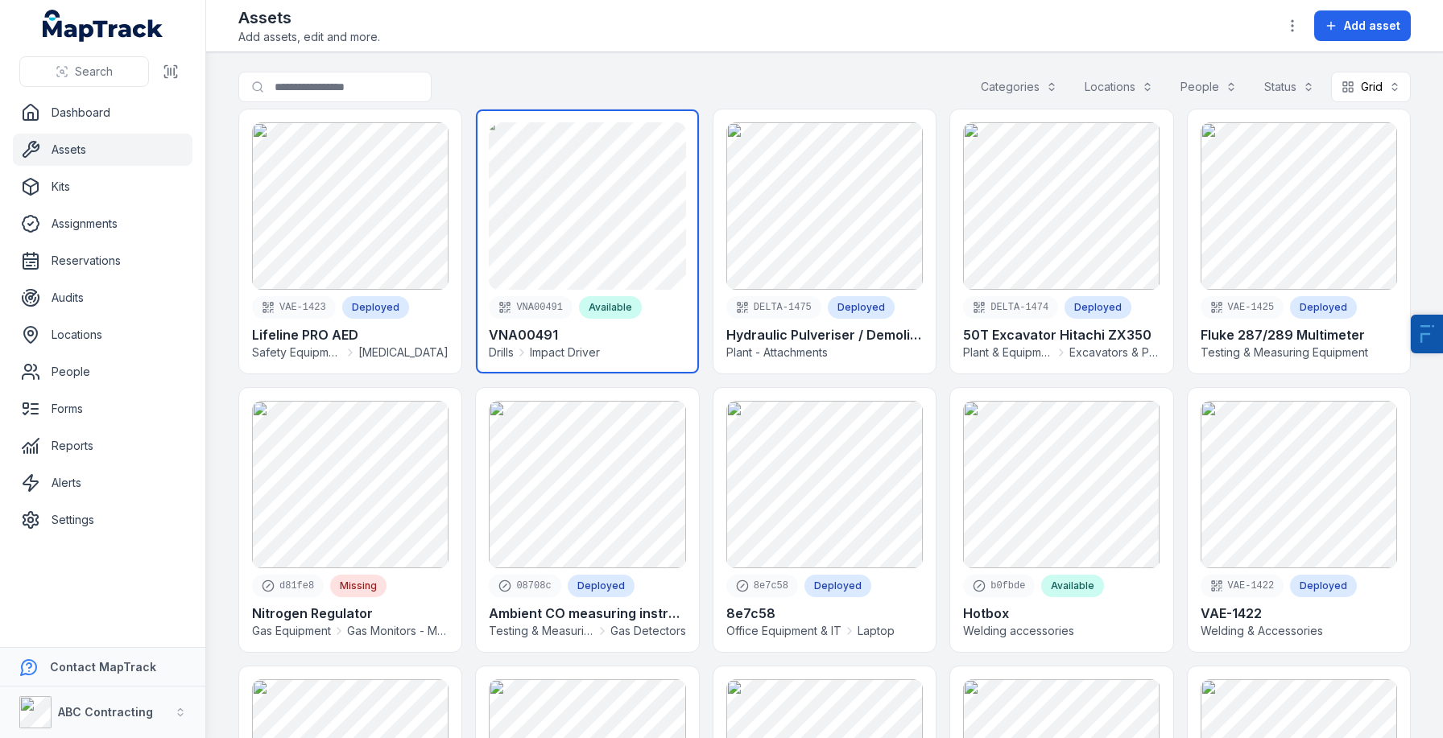
click at [585, 217] on link at bounding box center [587, 241] width 222 height 264
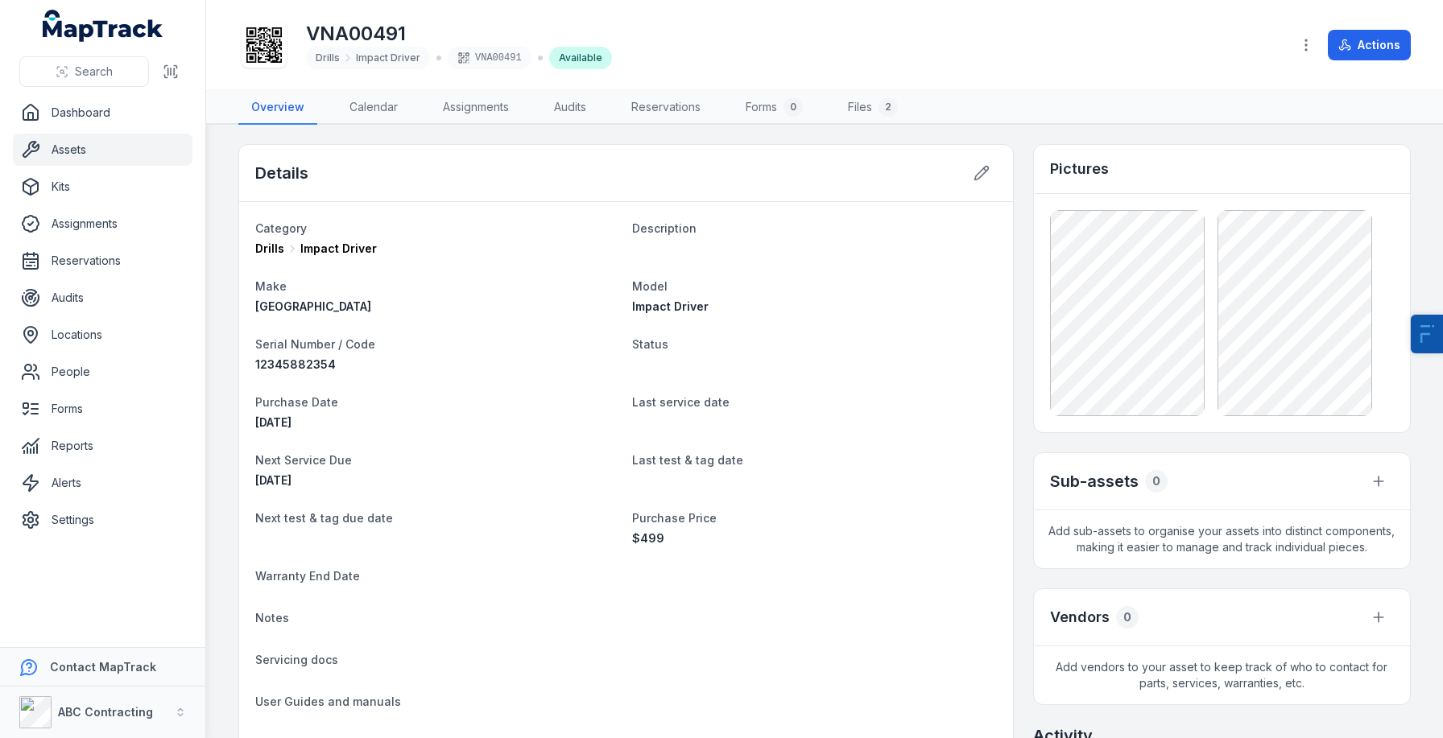
click at [264, 38] on icon at bounding box center [263, 44] width 35 height 35
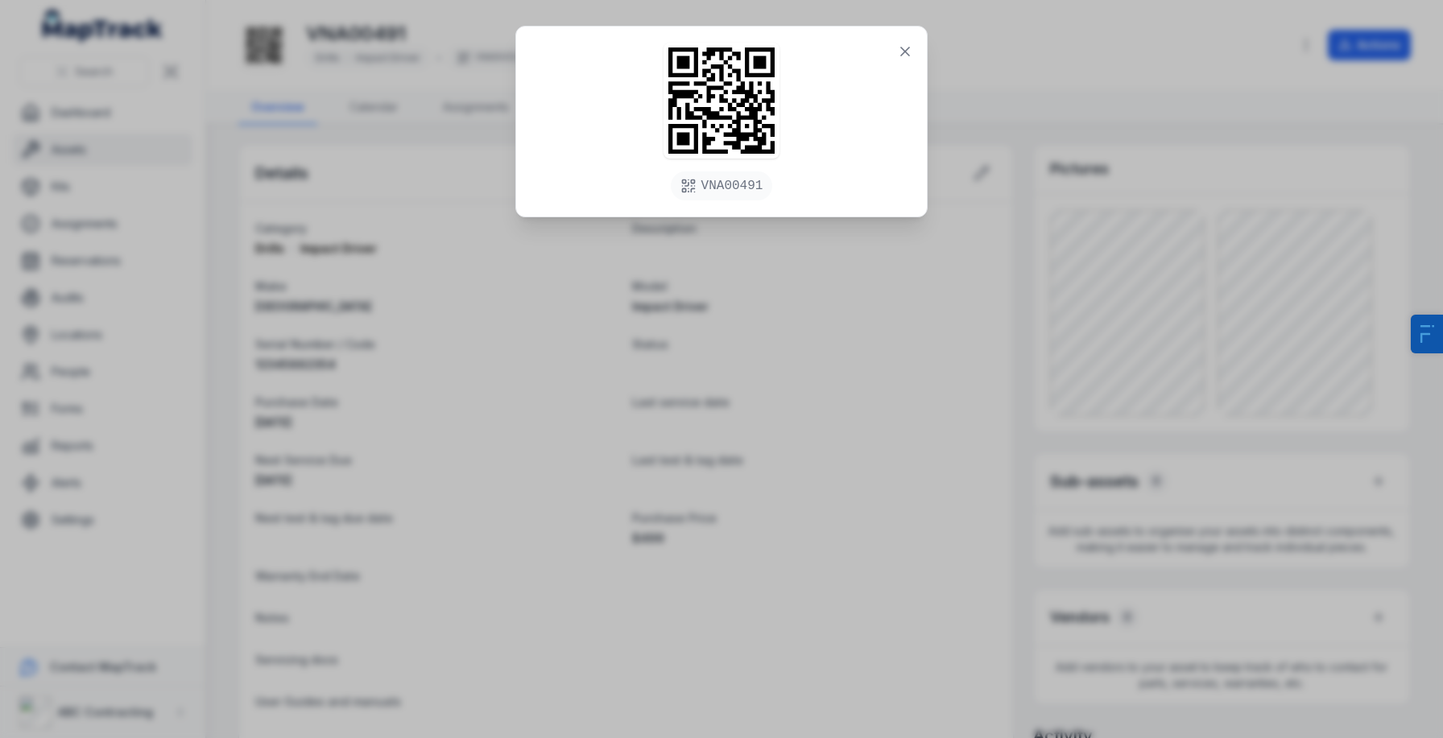
click at [279, 235] on div "VNA00491" at bounding box center [721, 369] width 1443 height 738
click at [908, 54] on icon at bounding box center [905, 51] width 16 height 16
